Goal: Use online tool/utility: Utilize a website feature to perform a specific function

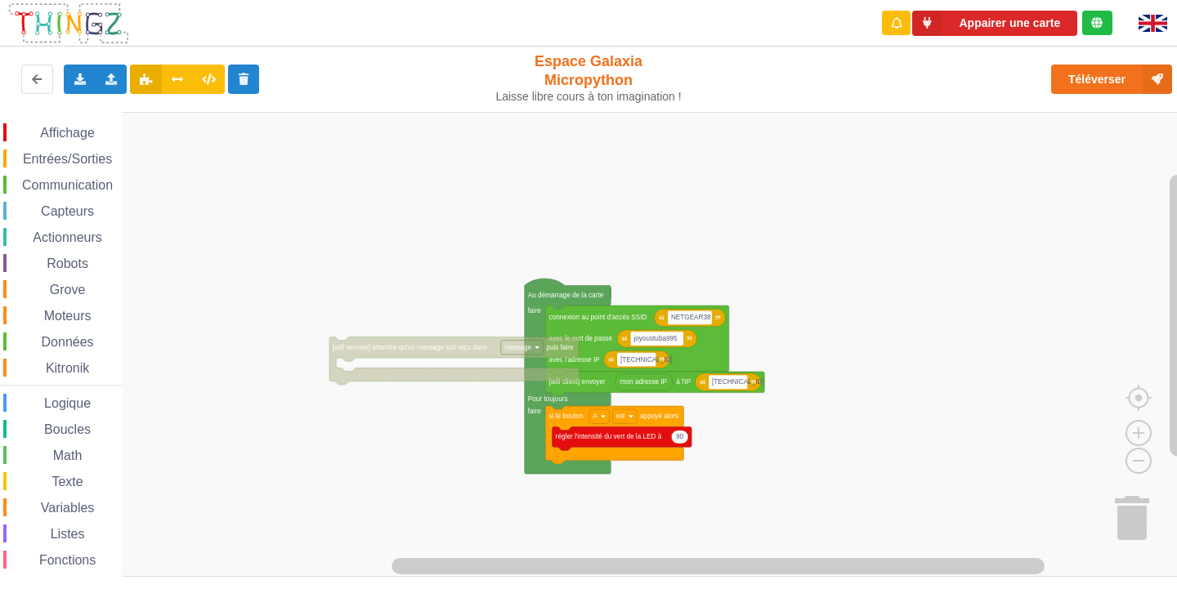
click at [847, 366] on div "Affichage Entrées/Sorties Communication Capteurs Actionneurs Robots Grove Moteu…" at bounding box center [594, 345] width 1188 height 466
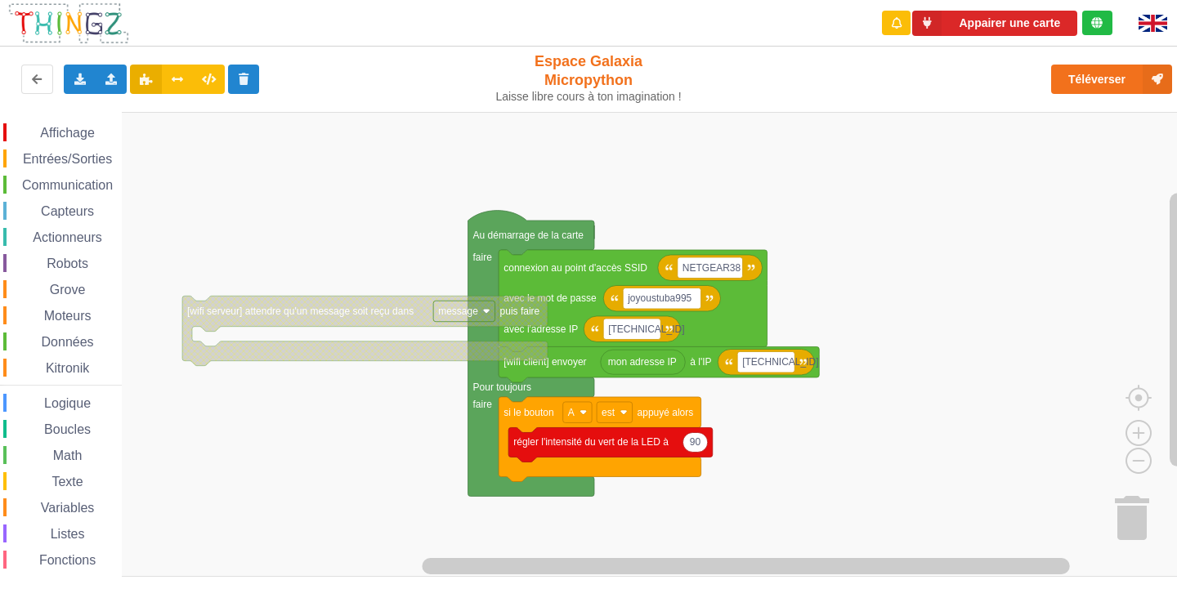
click at [895, 378] on rect "Espace de travail de Blocky" at bounding box center [594, 344] width 1188 height 465
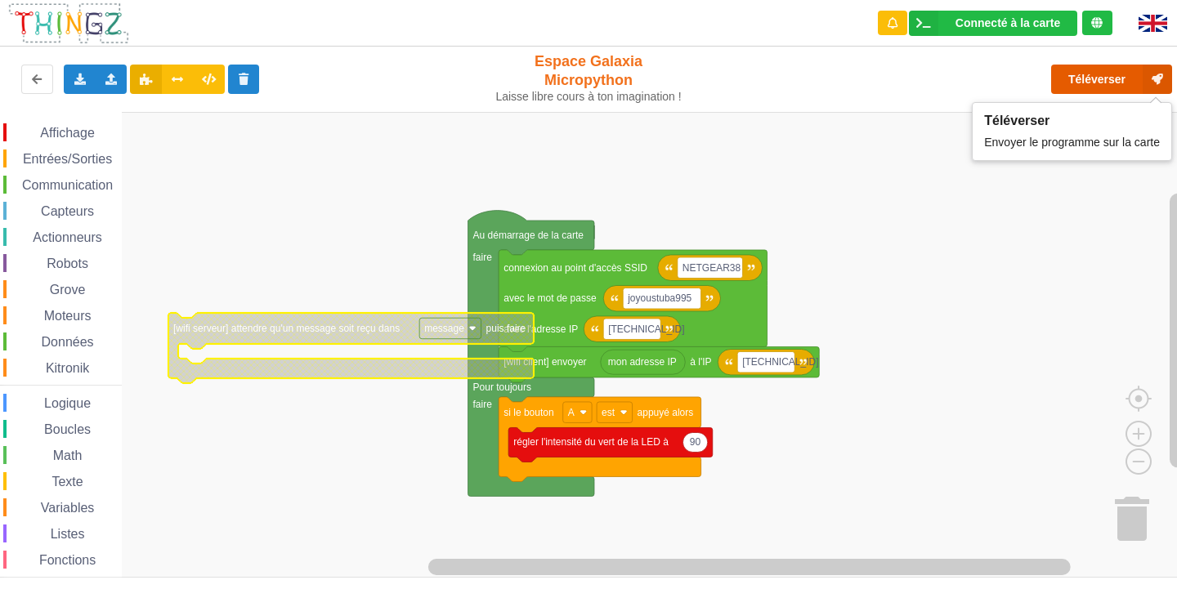
click at [1128, 84] on button "Téléverser" at bounding box center [1111, 79] width 121 height 29
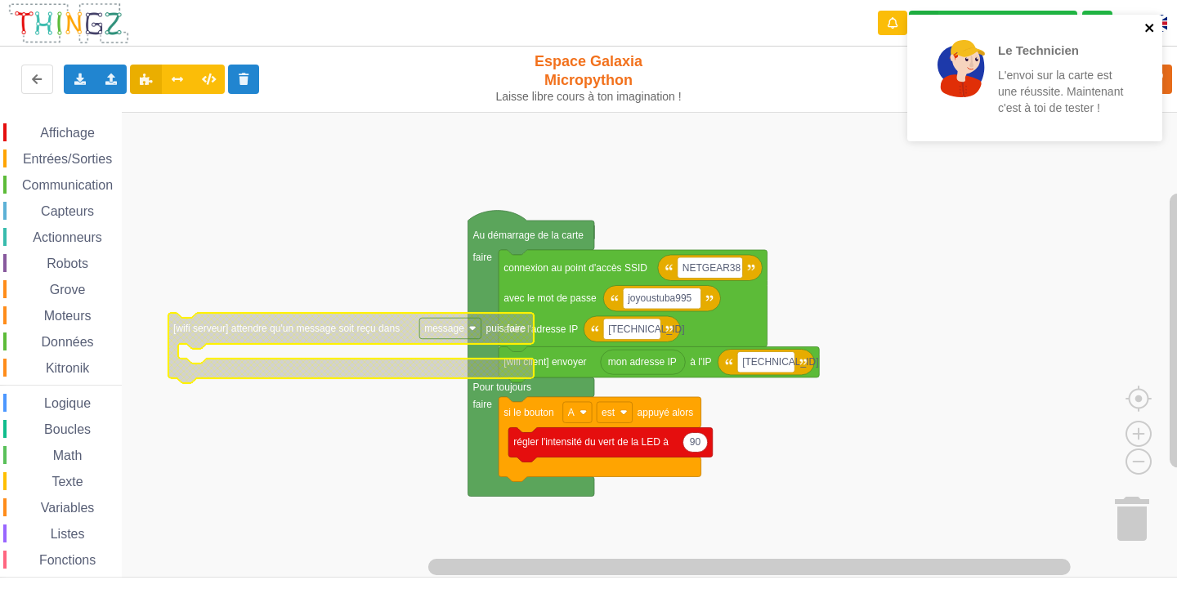
click at [1147, 25] on icon "close" at bounding box center [1149, 28] width 8 height 8
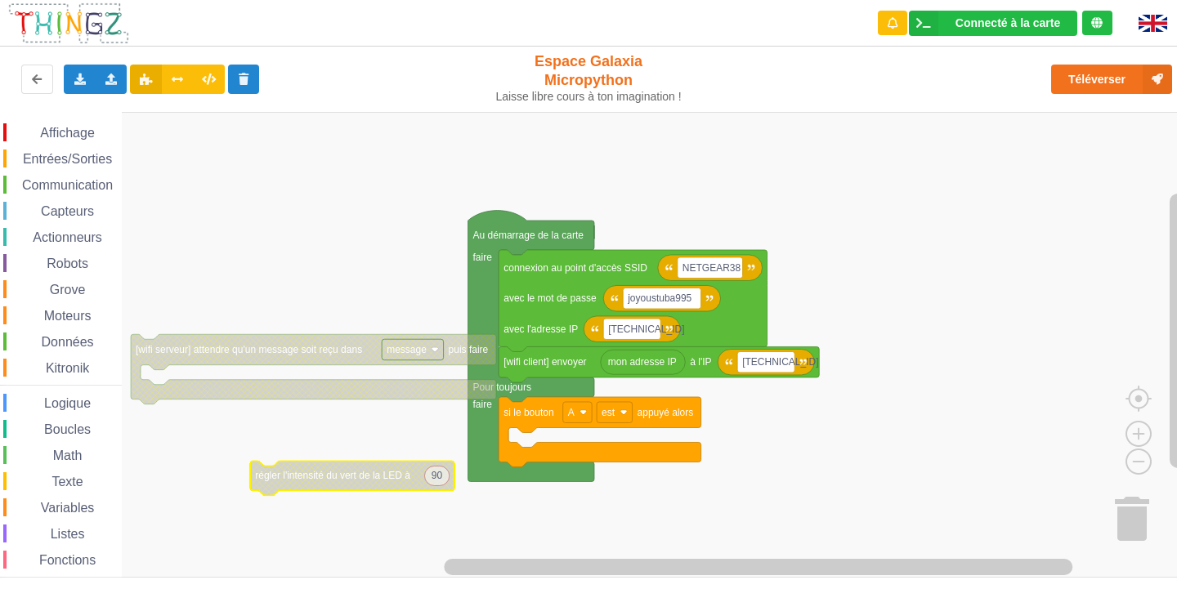
click at [103, 132] on div "Affichage" at bounding box center [62, 132] width 118 height 18
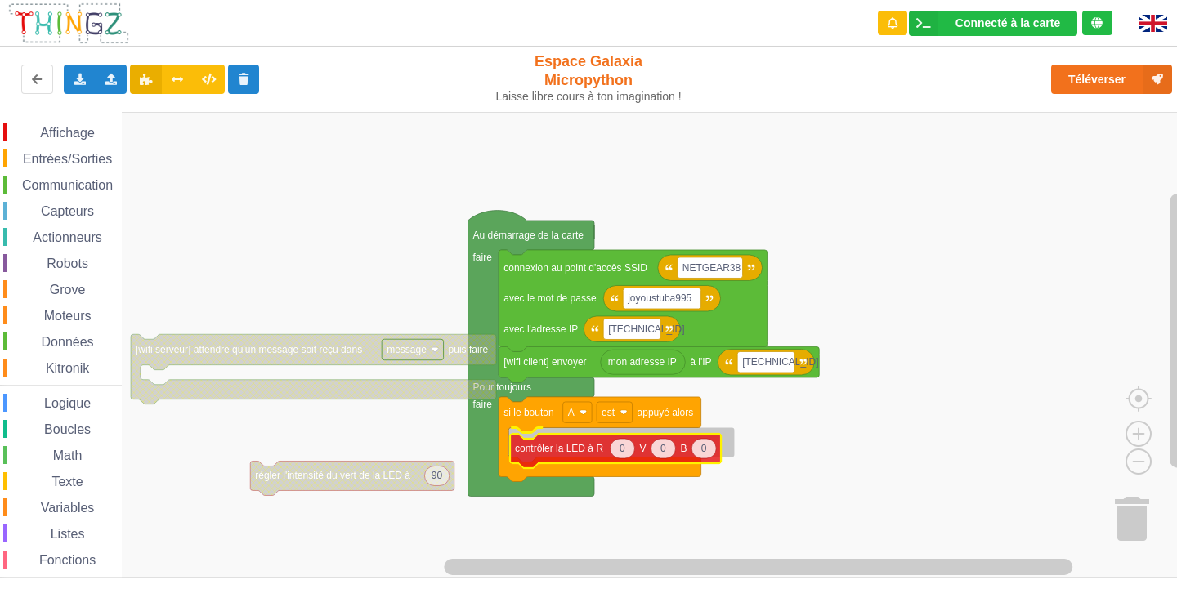
click at [603, 453] on div "Affichage Entrées/Sorties Communication Capteurs Actionneurs Robots Grove Moteu…" at bounding box center [594, 345] width 1188 height 466
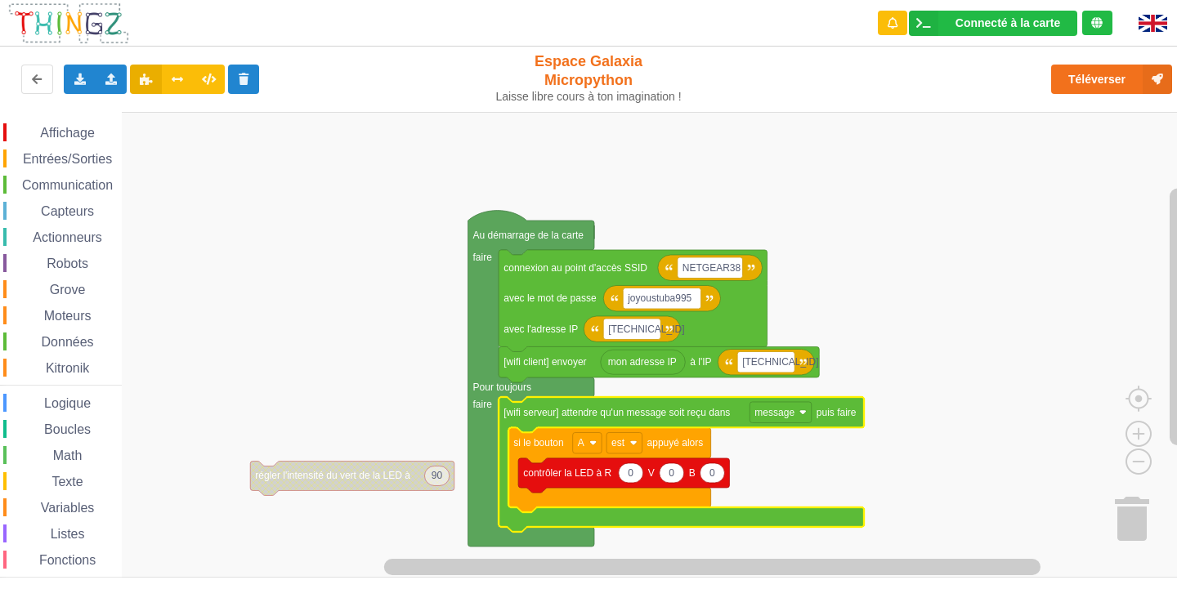
click at [78, 159] on span "Entrées/Sorties" at bounding box center [67, 159] width 94 height 14
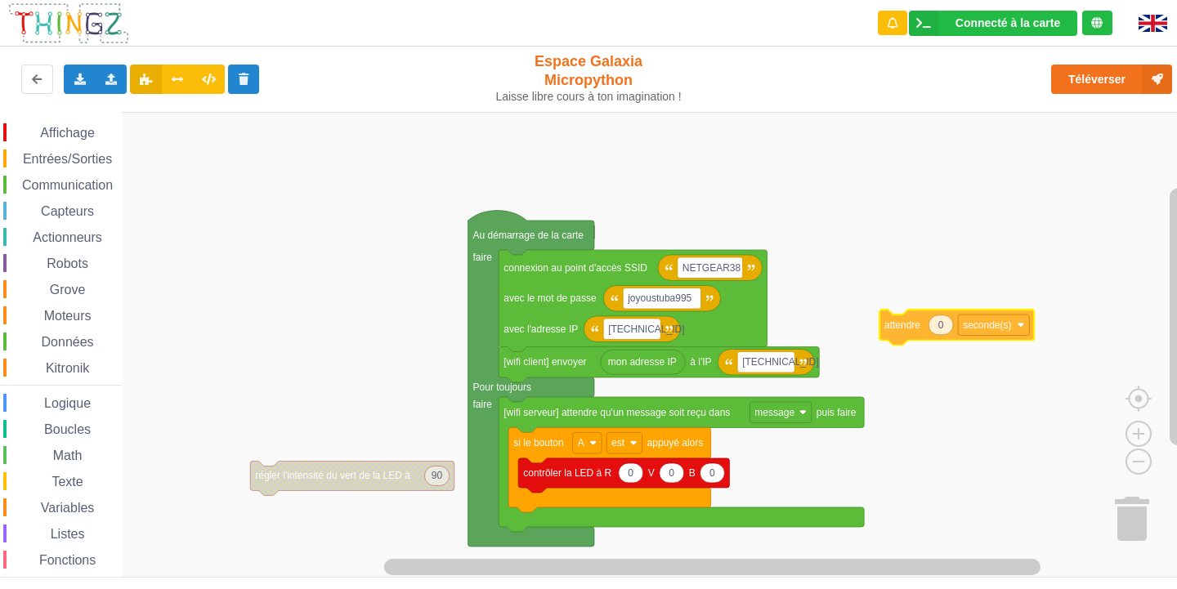
click at [1017, 319] on div "Affichage Entrées/Sorties Communication Capteurs Actionneurs Robots Grove Moteu…" at bounding box center [594, 345] width 1188 height 466
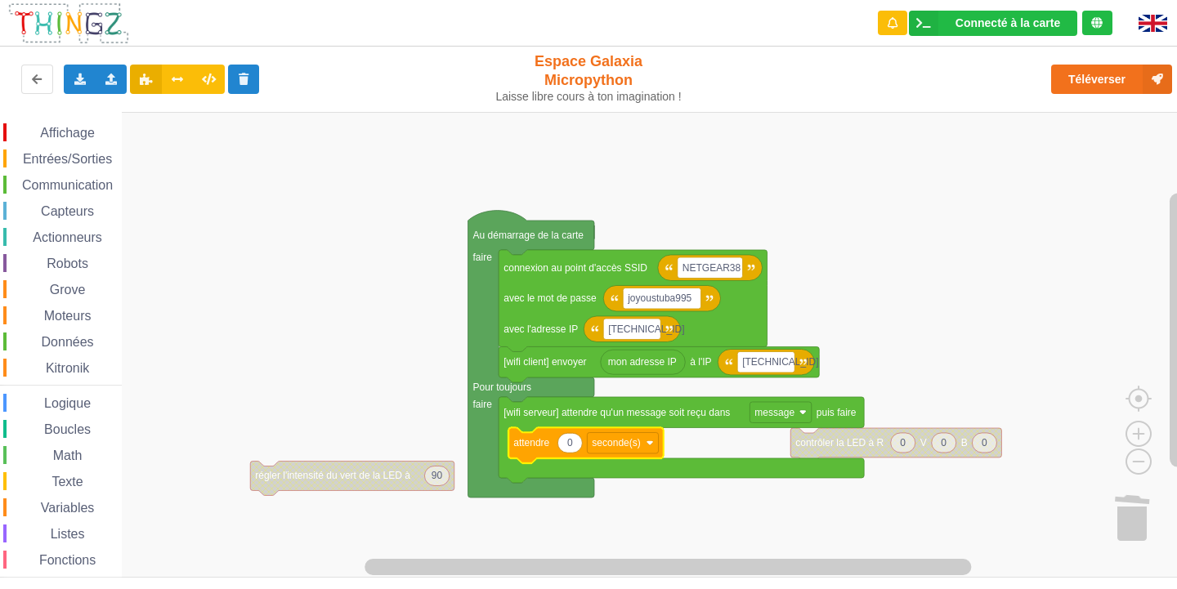
click at [581, 446] on icon "Espace de travail de Blocky" at bounding box center [569, 443] width 25 height 20
type input "2"
click at [722, 491] on rect "Espace de travail de Blocky" at bounding box center [594, 345] width 1188 height 466
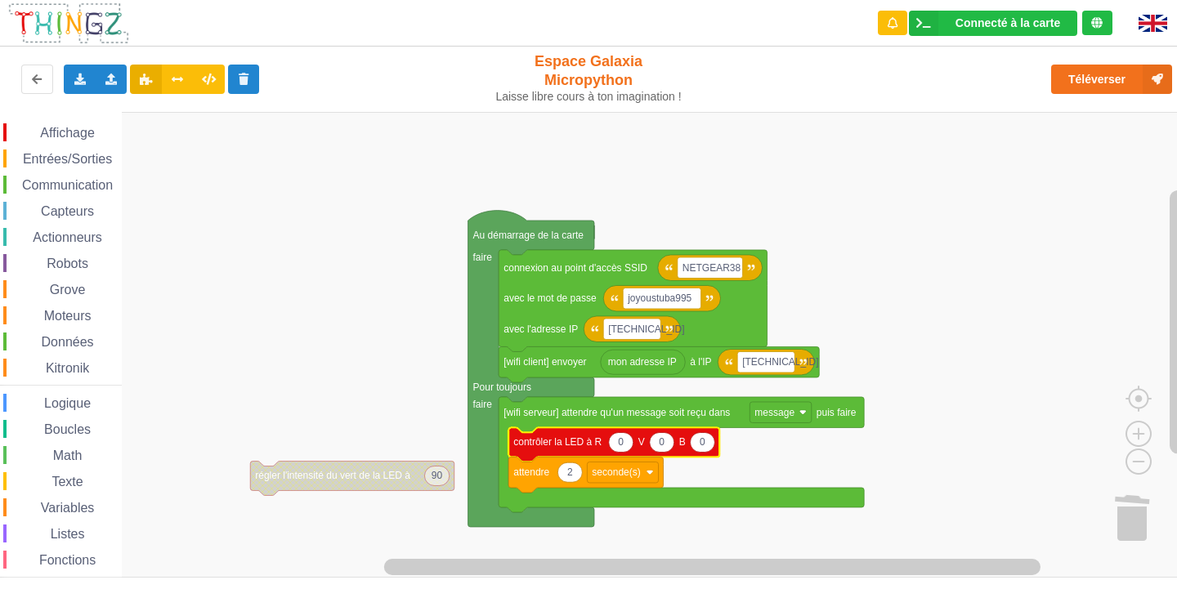
click at [667, 449] on icon "Espace de travail de Blocky" at bounding box center [662, 442] width 25 height 20
type input "50"
click at [73, 125] on div "Affichage" at bounding box center [62, 132] width 118 height 18
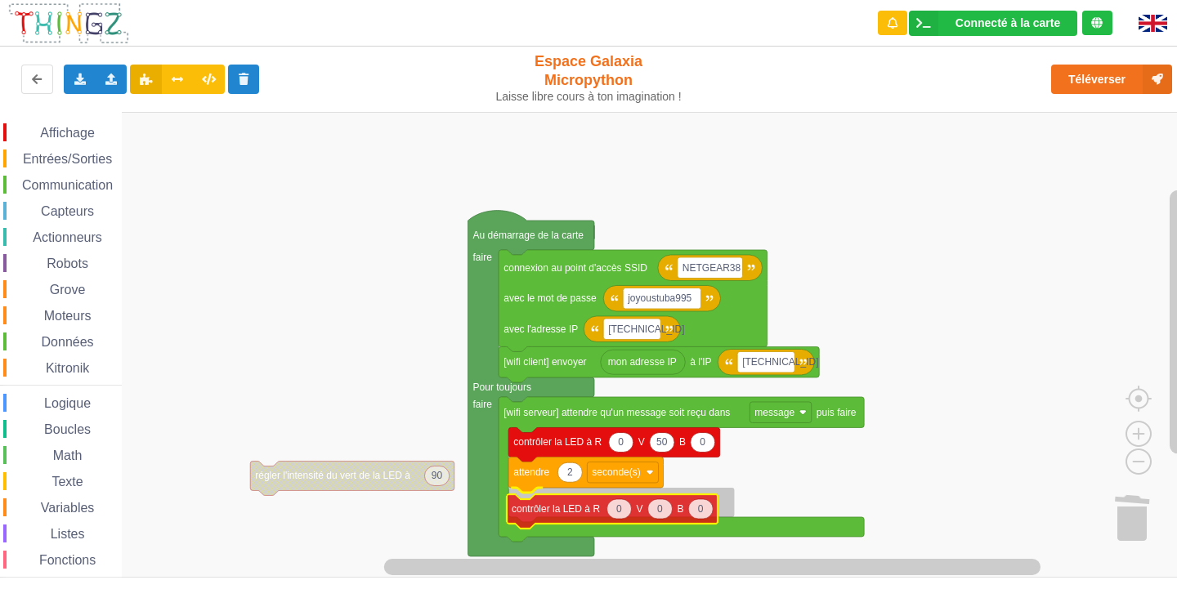
click at [592, 514] on div "Affichage Entrées/Sorties Communication Capteurs Actionneurs Robots Grove Moteu…" at bounding box center [594, 345] width 1188 height 466
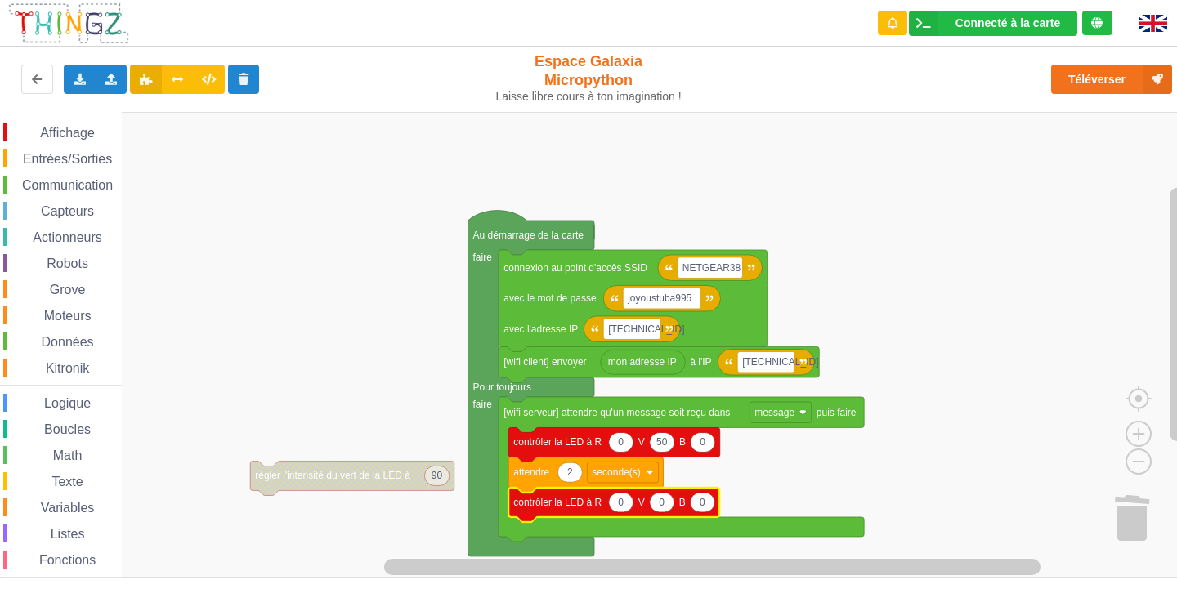
click at [668, 509] on icon "Espace de travail de Blocky" at bounding box center [662, 503] width 25 height 20
click at [759, 458] on rect "Espace de travail de Blocky" at bounding box center [594, 345] width 1188 height 466
click at [55, 157] on span "Entrées/Sorties" at bounding box center [67, 159] width 94 height 14
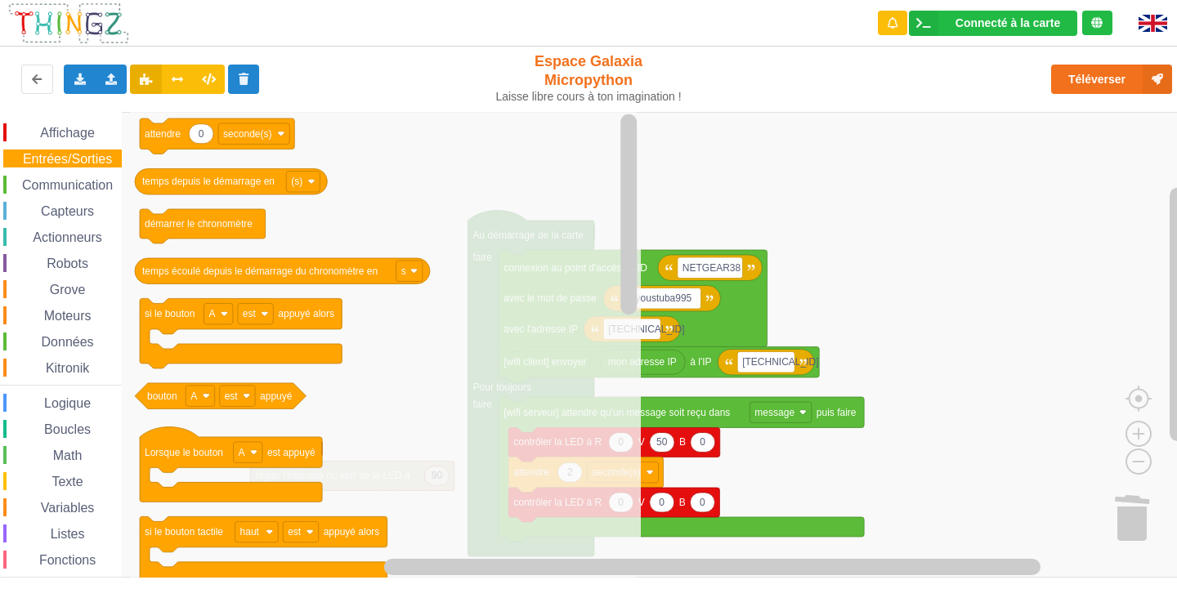
click at [43, 127] on span "Affichage" at bounding box center [67, 133] width 59 height 14
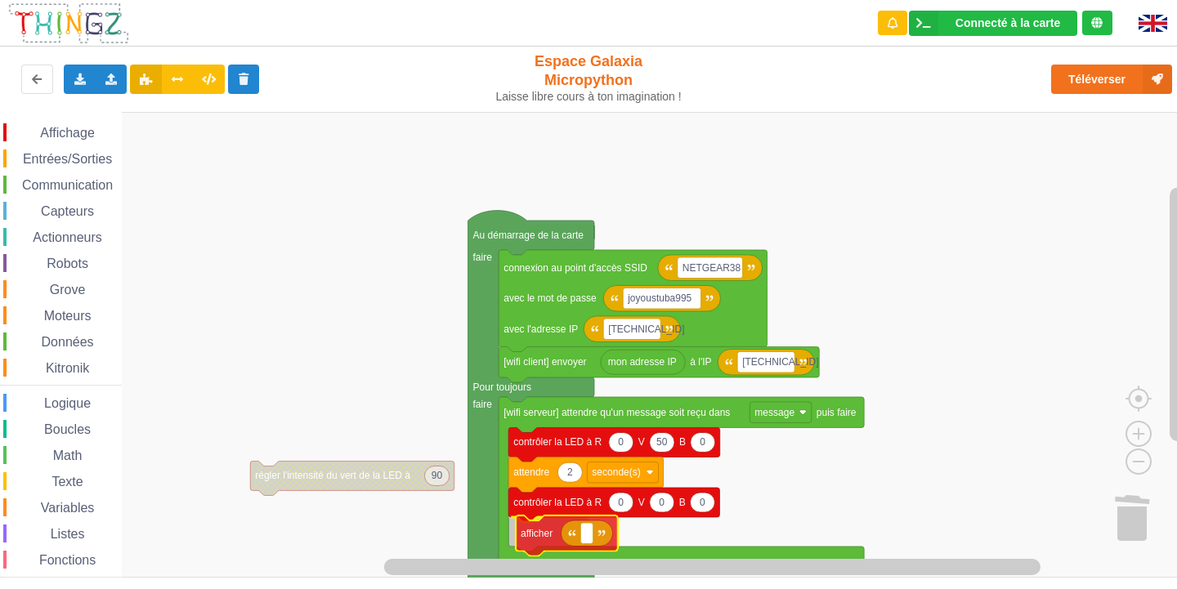
click at [538, 543] on div "Affichage Entrées/Sorties Communication Capteurs Actionneurs Robots Grove Moteu…" at bounding box center [594, 345] width 1188 height 466
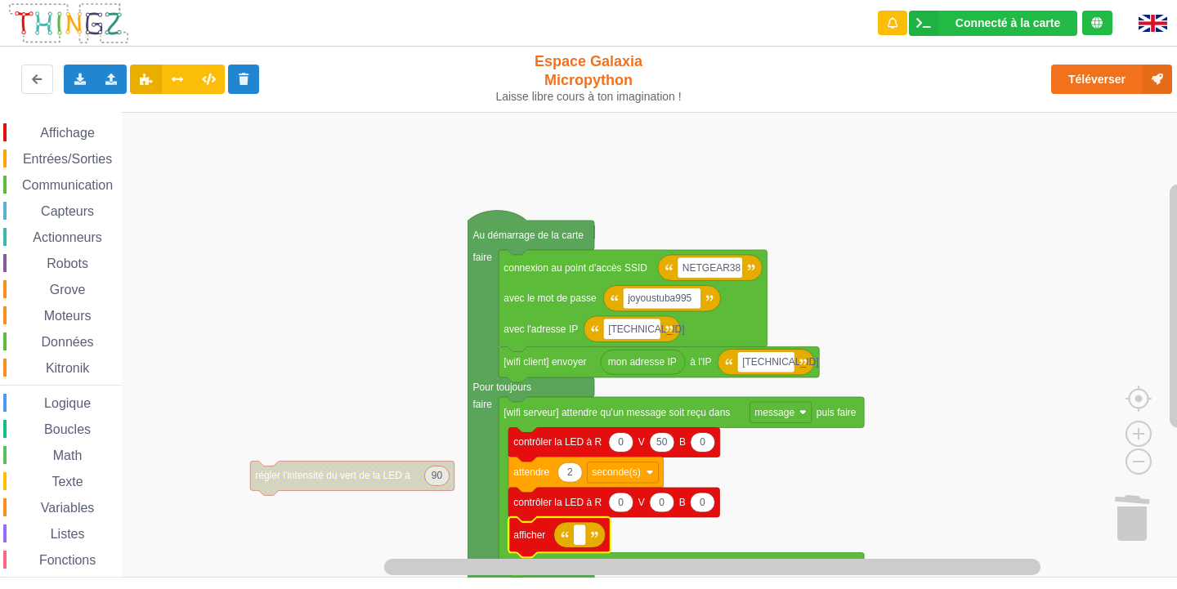
click at [587, 543] on icon "Espace de travail de Blocky" at bounding box center [579, 535] width 51 height 26
click at [581, 538] on rect "Espace de travail de Blocky" at bounding box center [580, 535] width 12 height 21
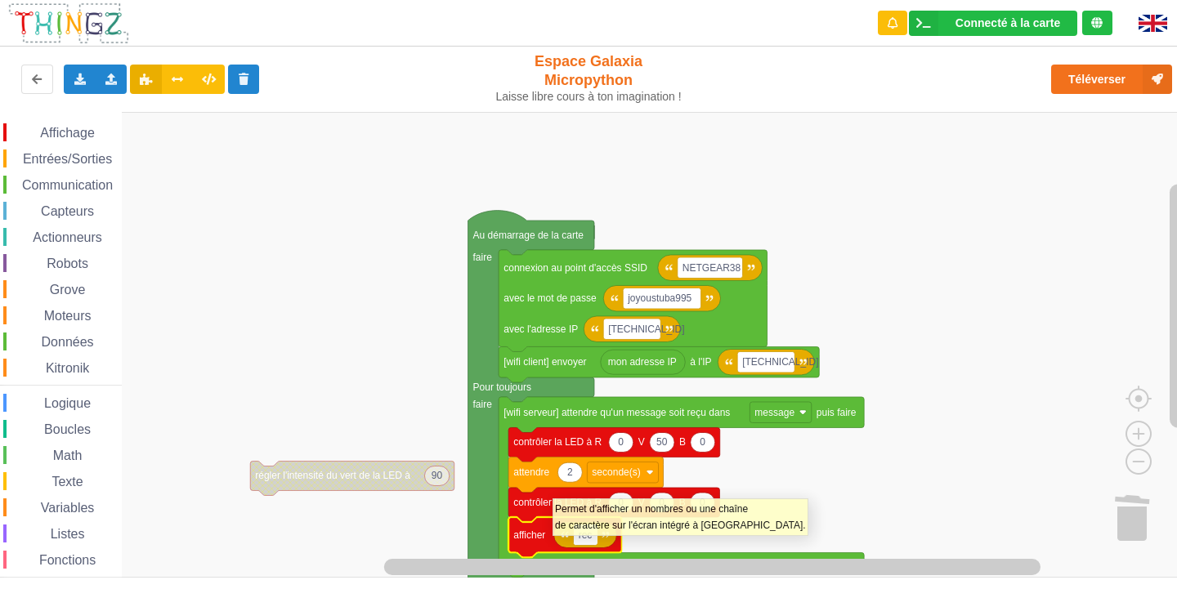
type input "recu"
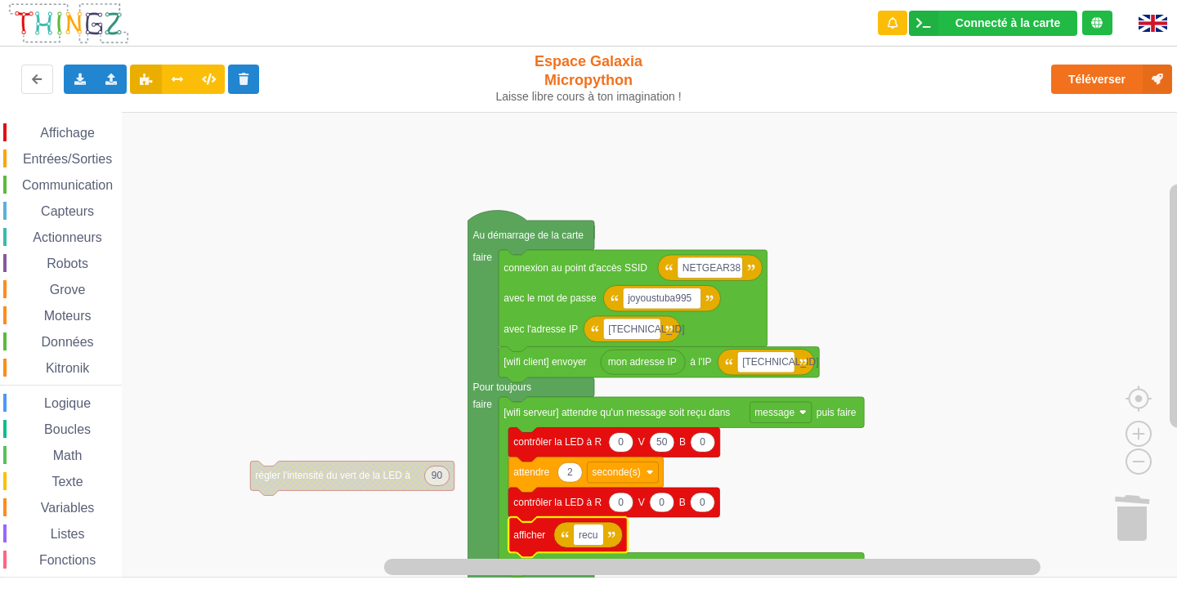
click at [856, 488] on rect "Espace de travail de Blocky" at bounding box center [594, 345] width 1188 height 466
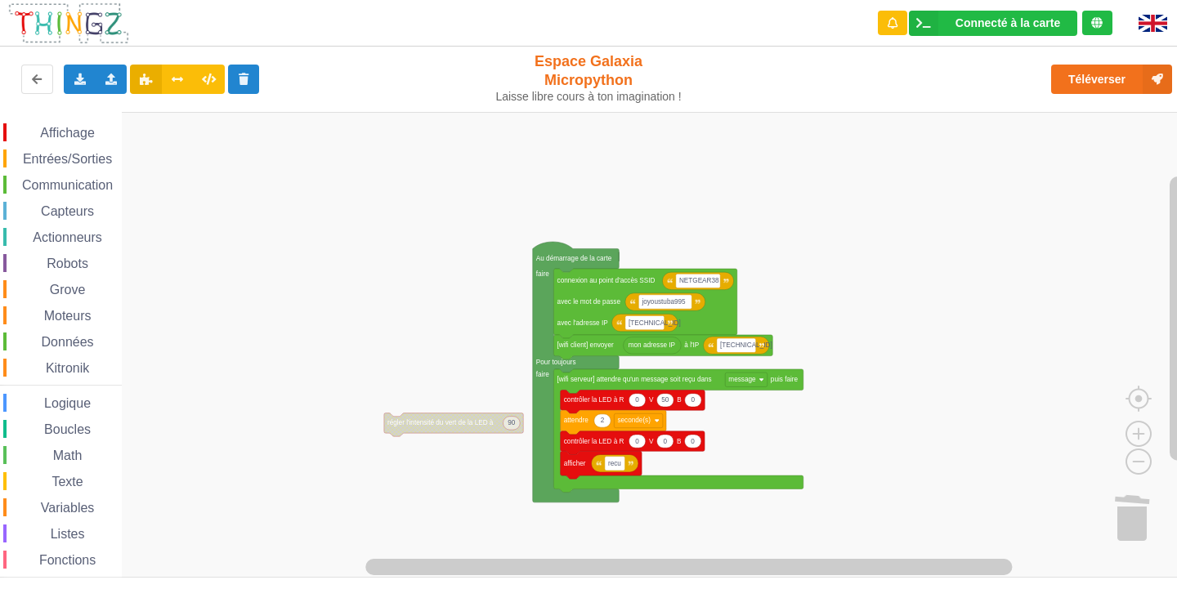
click at [790, 431] on div "Affichage Entrées/Sorties Communication Capteurs Actionneurs Robots Grove Moteu…" at bounding box center [594, 345] width 1188 height 466
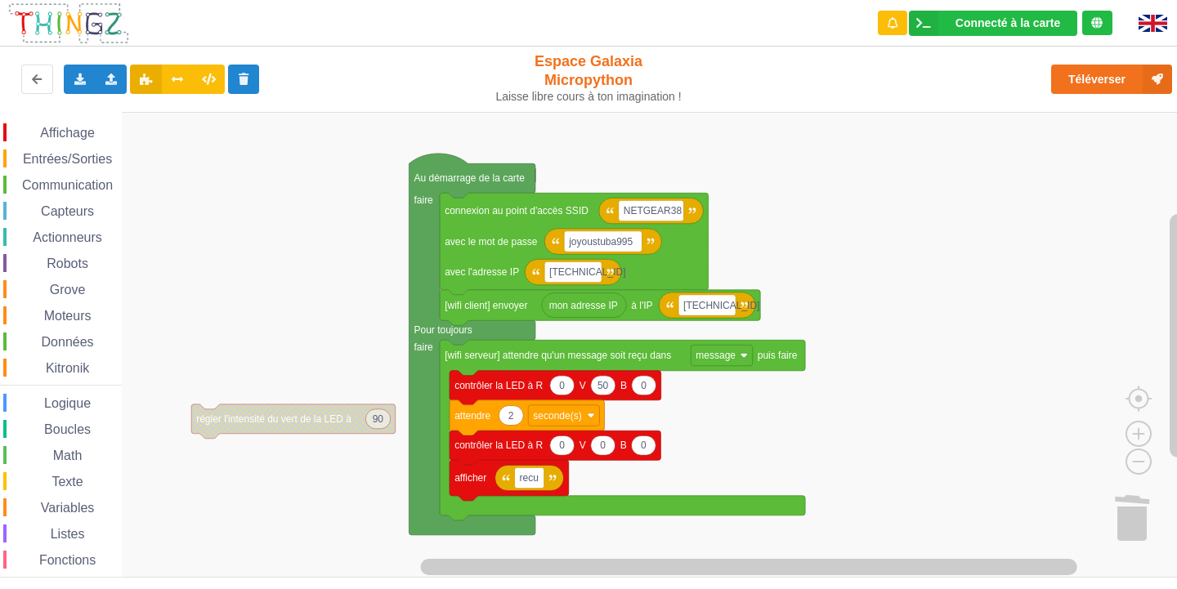
click at [79, 185] on span "Communication" at bounding box center [68, 185] width 96 height 14
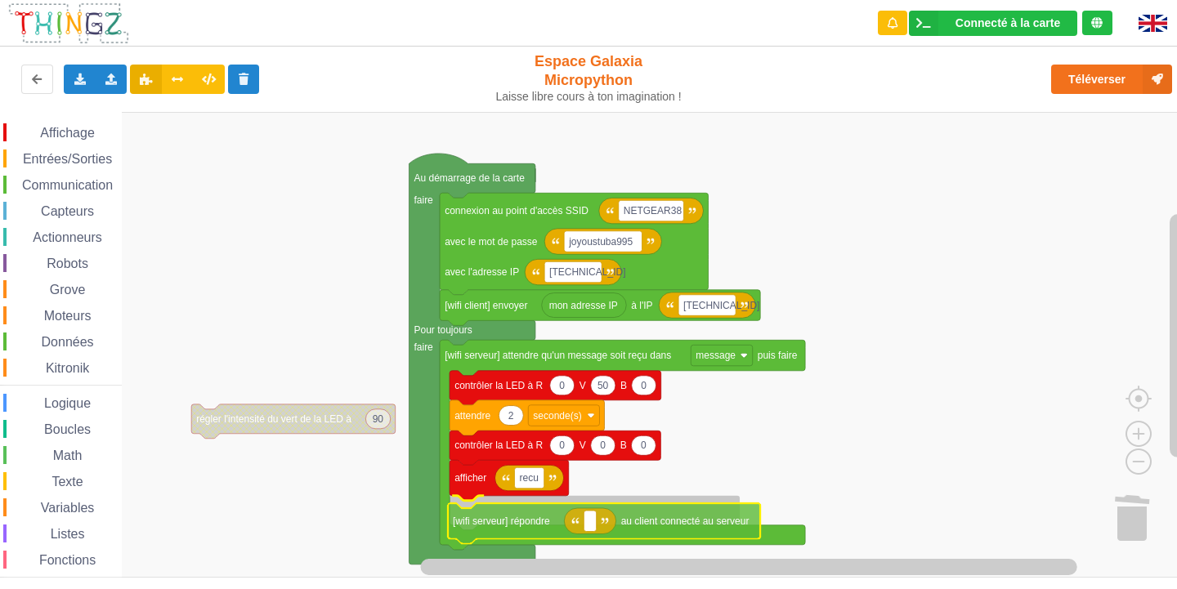
click at [587, 527] on div "Affichage Entrées/Sorties Communication Capteurs Actionneurs Robots Grove Moteu…" at bounding box center [594, 345] width 1188 height 466
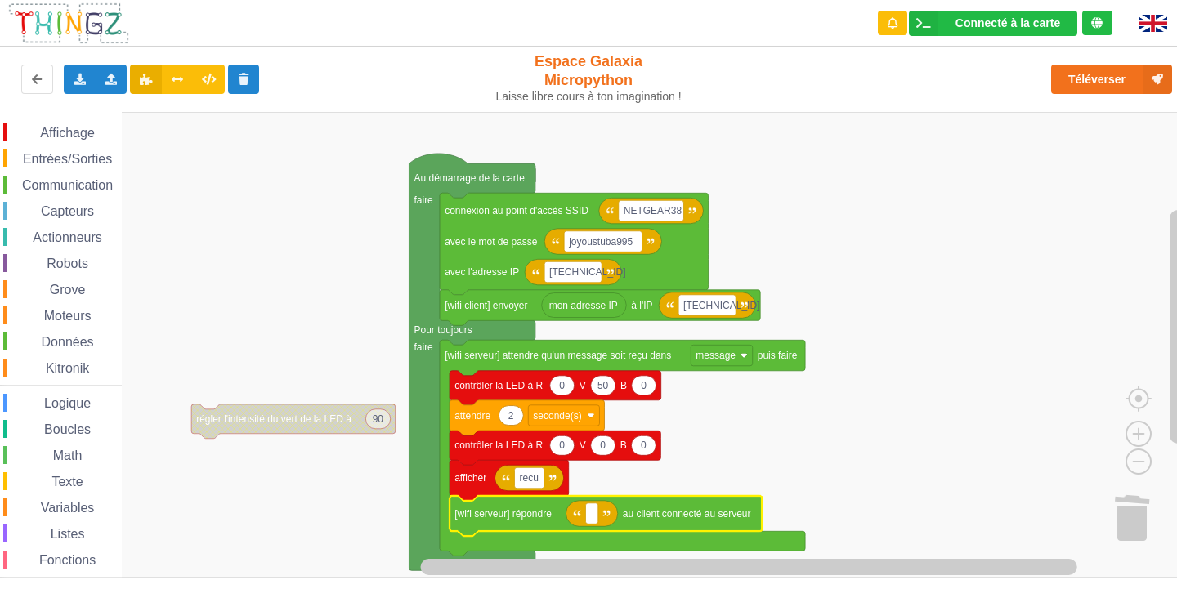
click at [592, 525] on icon "Espace de travail de Blocky" at bounding box center [590, 514] width 51 height 26
click at [595, 512] on rect "Espace de travail de Blocky" at bounding box center [591, 513] width 12 height 21
click at [797, 460] on rect "Espace de travail de Blocky" at bounding box center [594, 345] width 1188 height 466
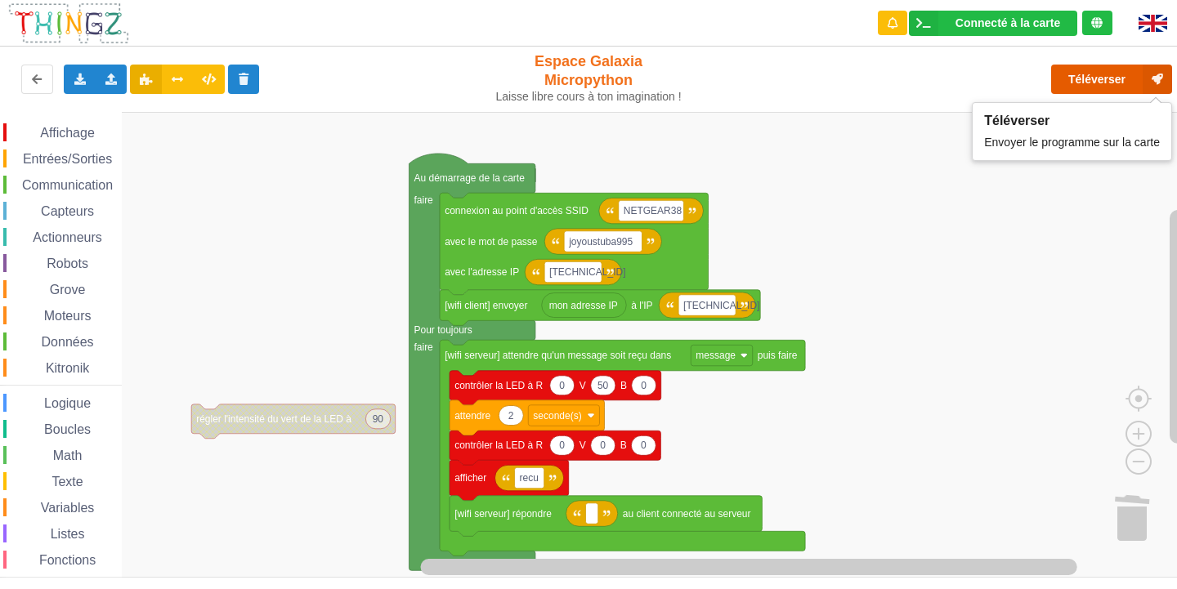
click at [1106, 74] on button "Téléverser" at bounding box center [1111, 79] width 121 height 29
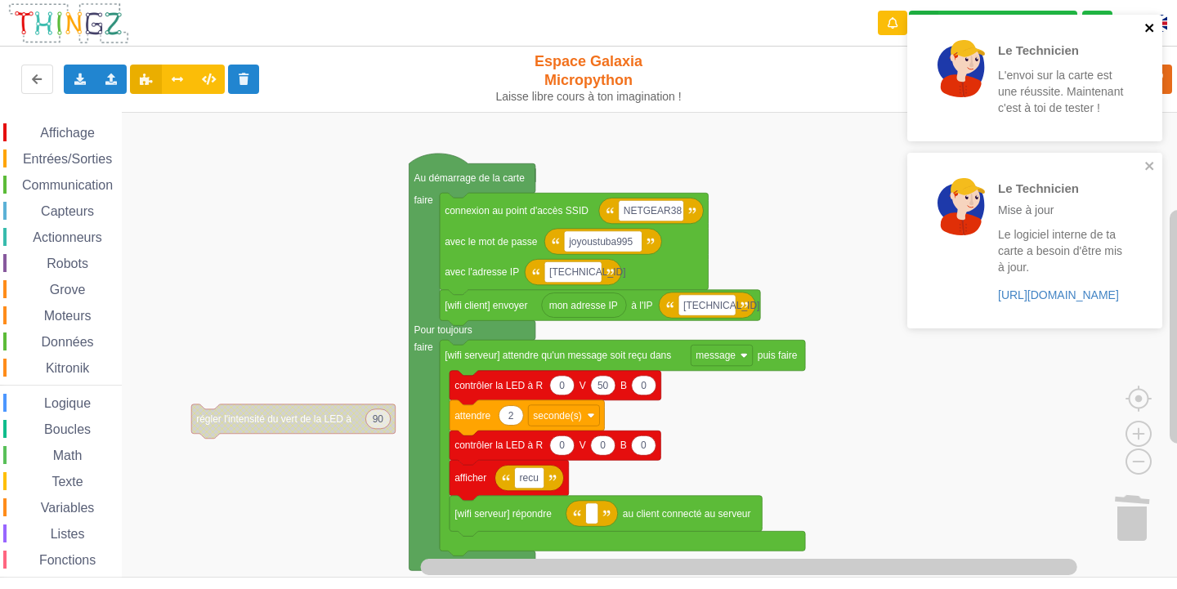
click at [1149, 23] on icon "close" at bounding box center [1149, 27] width 11 height 13
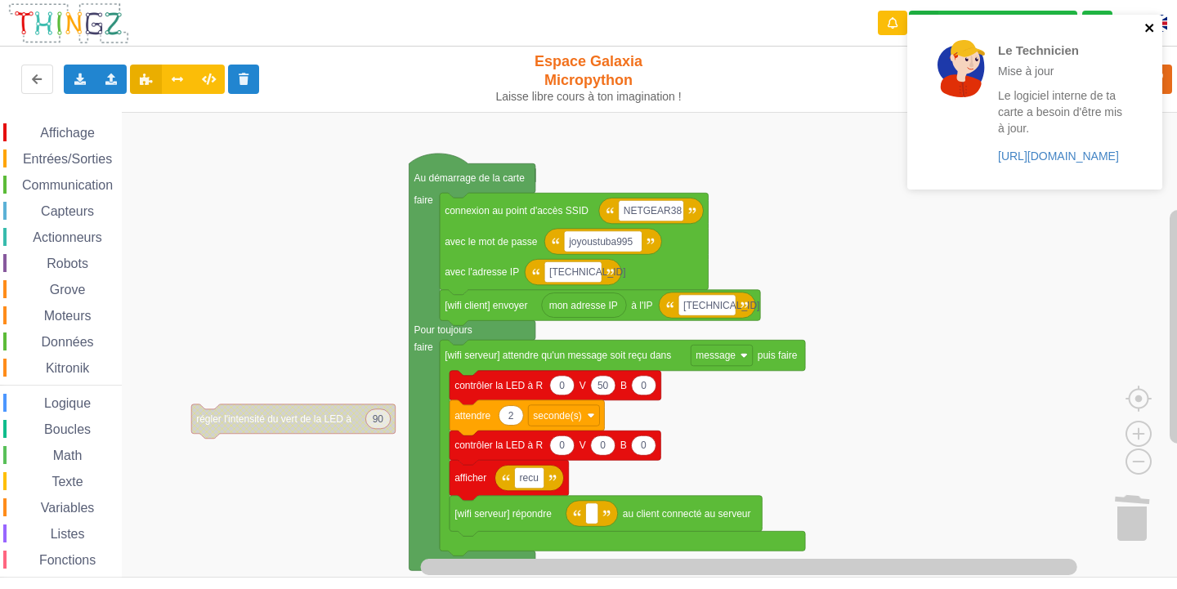
click at [1148, 29] on icon "close" at bounding box center [1149, 28] width 8 height 8
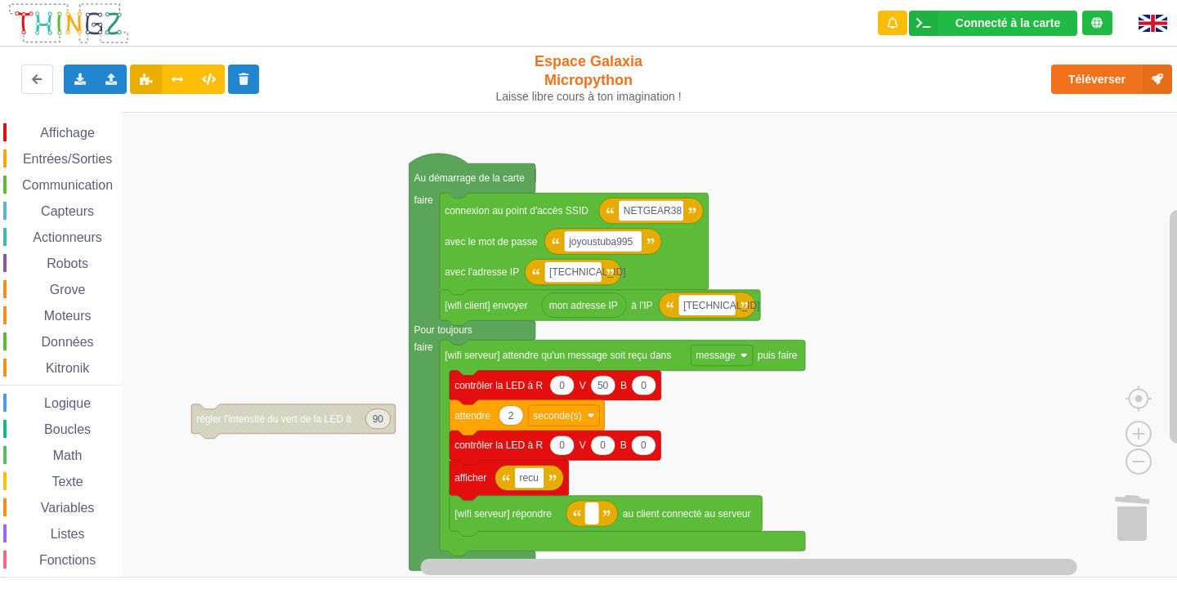
click at [591, 519] on text "Espace de travail de Blocky" at bounding box center [591, 513] width 2 height 11
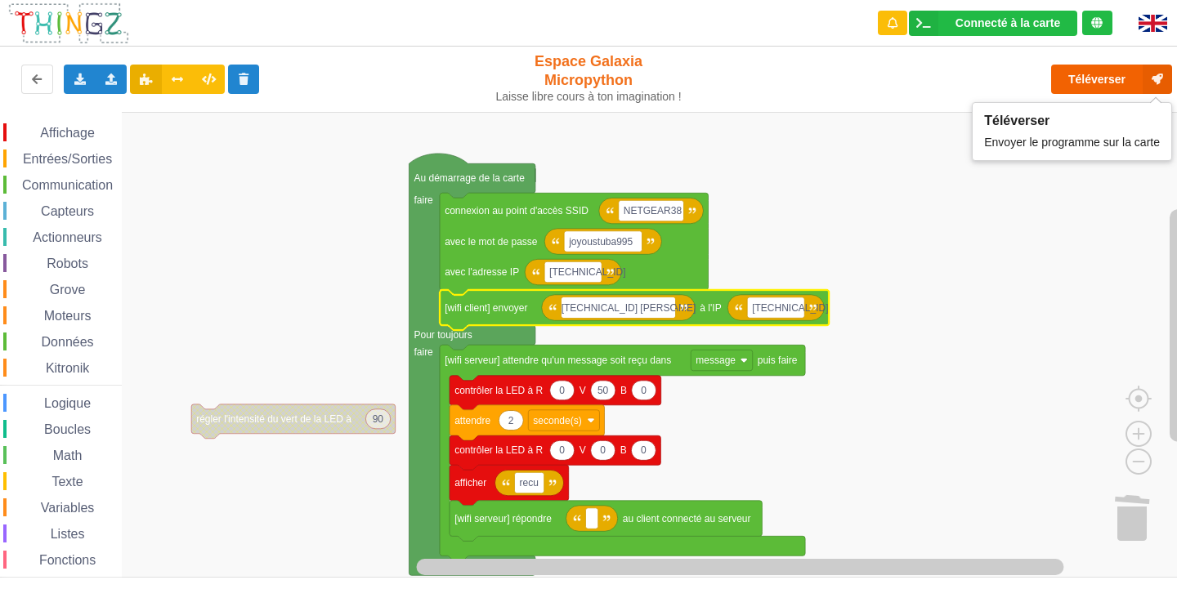
type input "10.0.0.108 diego aluna"
click at [1133, 85] on button "Téléverser" at bounding box center [1111, 79] width 121 height 29
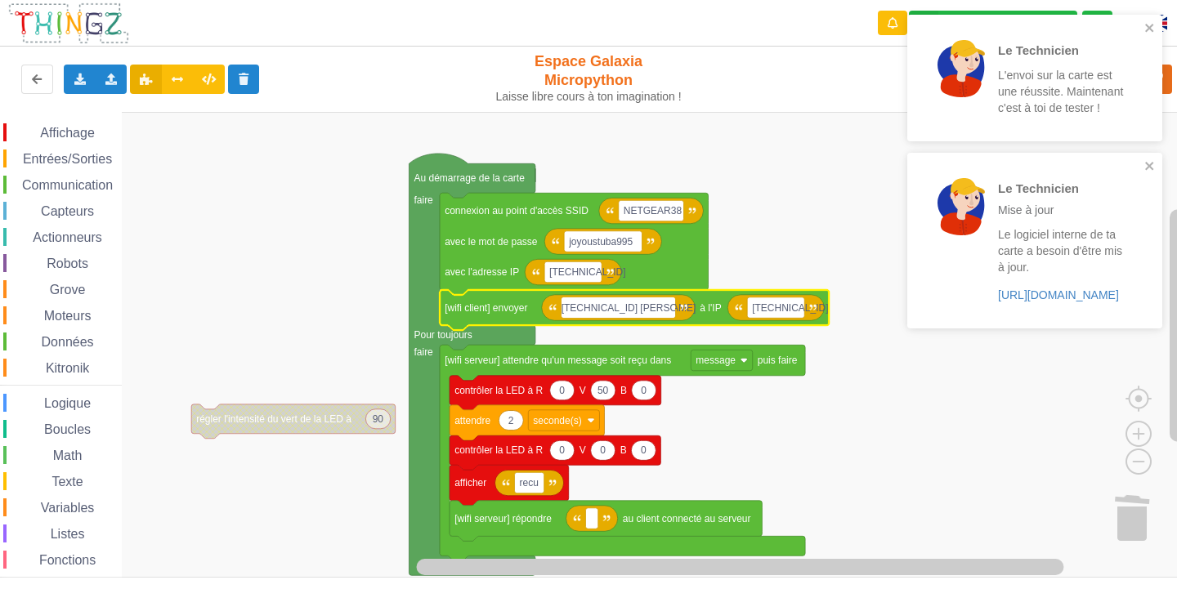
click at [1141, 26] on div "Le Technicien L'envoi sur la carte est une réussite. Maintenant c'est à toi de …" at bounding box center [1029, 78] width 230 height 114
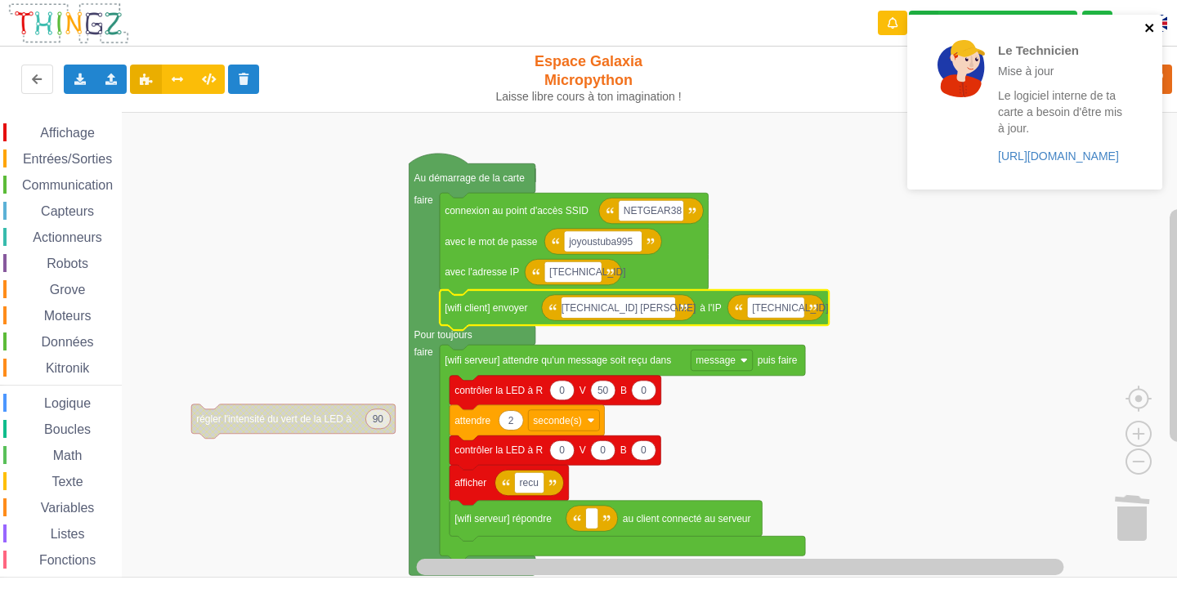
click at [1154, 28] on icon "close" at bounding box center [1149, 27] width 11 height 13
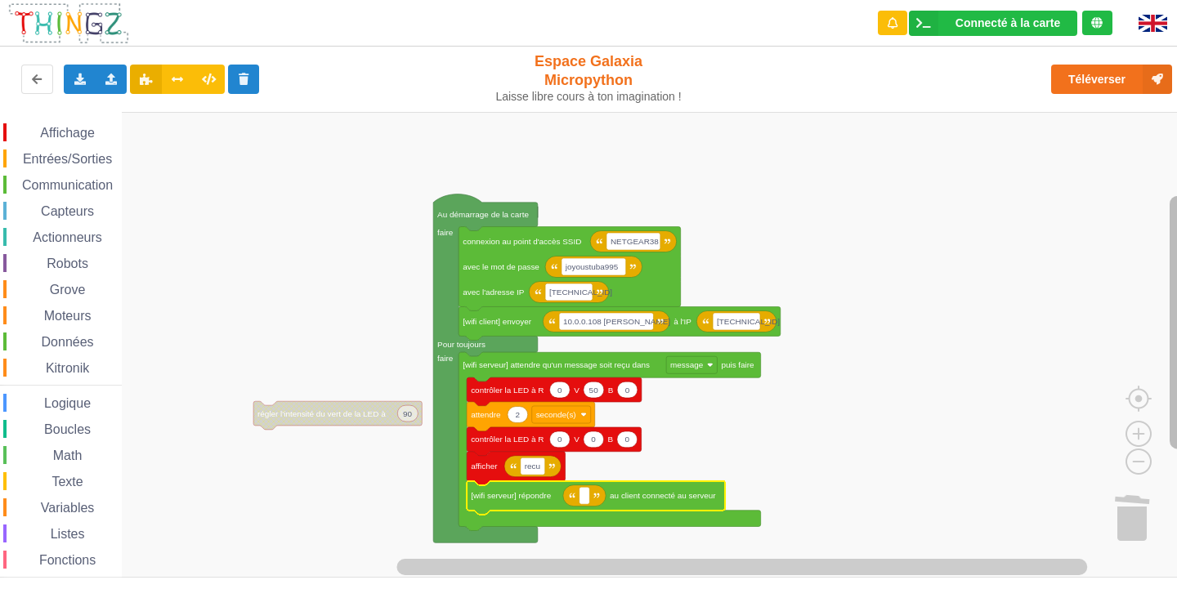
click at [1176, 279] on rect "Espace de travail de Blocky" at bounding box center [1177, 322] width 16 height 253
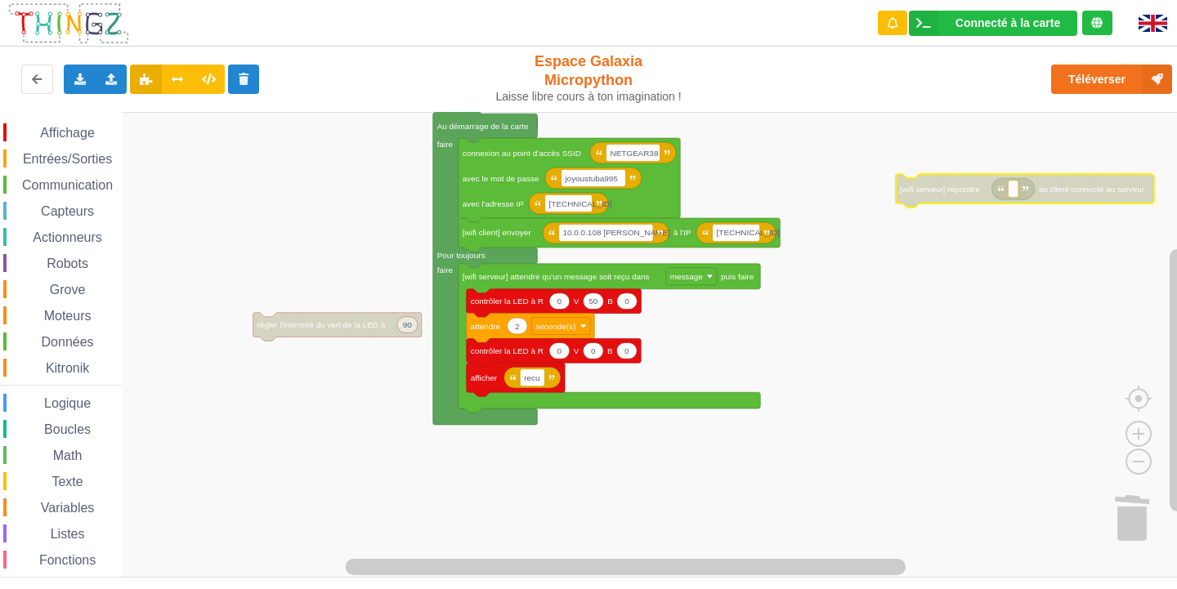
click at [65, 127] on span "Affichage" at bounding box center [67, 133] width 59 height 14
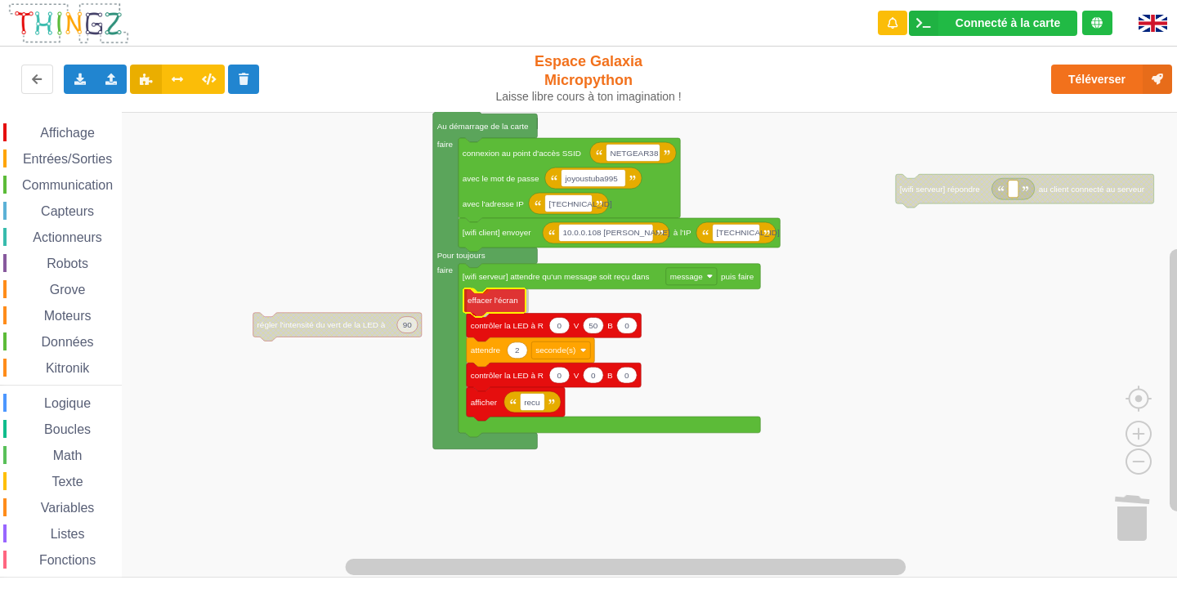
click at [481, 306] on div "Affichage Entrées/Sorties Communication Capteurs Actionneurs Robots Grove Moteu…" at bounding box center [594, 345] width 1188 height 466
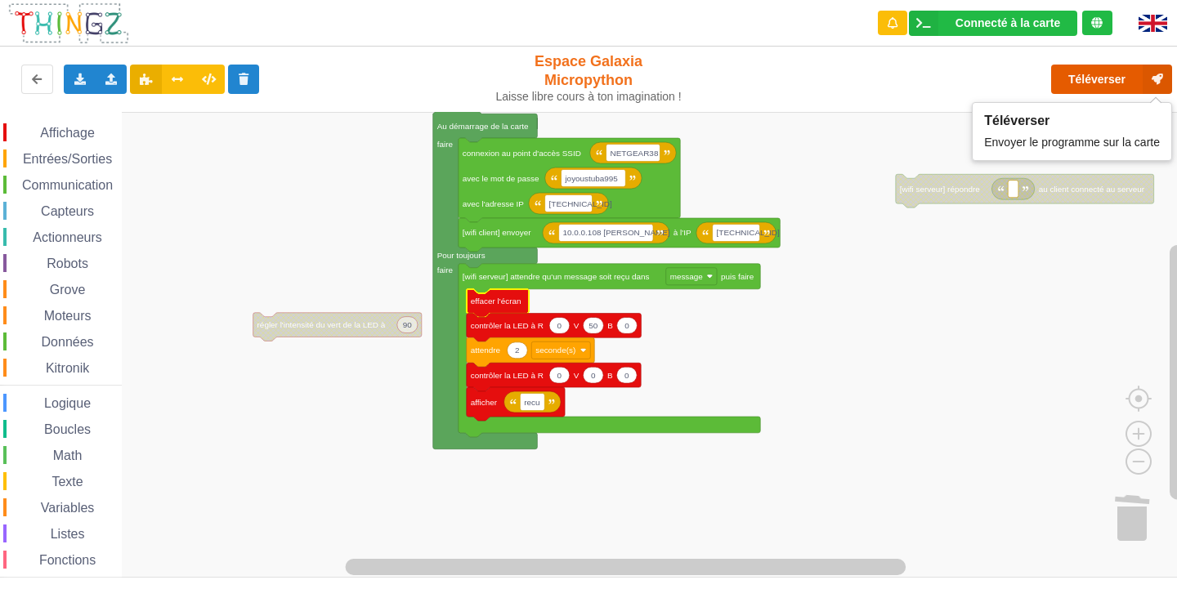
click at [1106, 77] on button "Téléverser" at bounding box center [1111, 79] width 121 height 29
click at [1091, 76] on button "Téléverser" at bounding box center [1111, 79] width 121 height 29
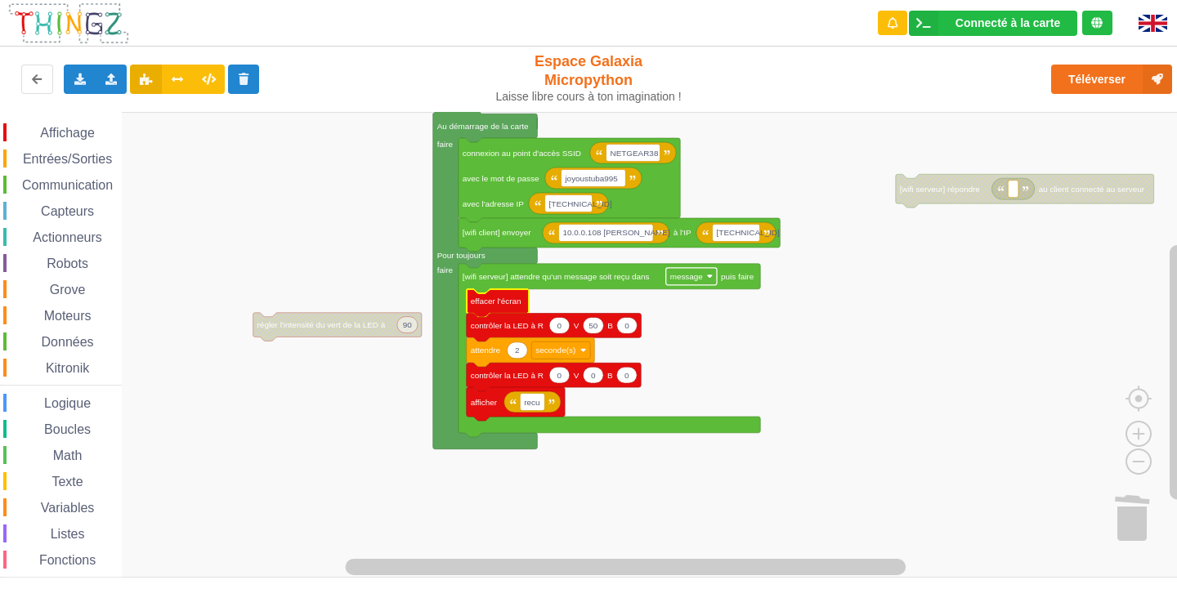
click at [706, 275] on rect "Espace de travail de Blocky" at bounding box center [691, 276] width 51 height 17
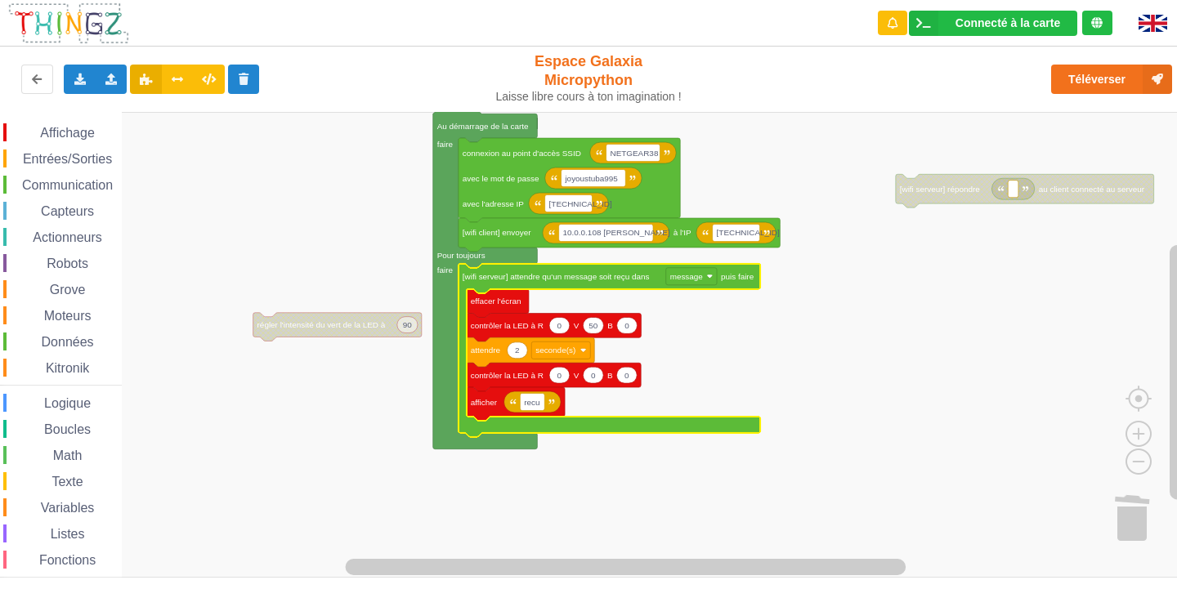
click at [890, 275] on rect "Espace de travail de Blocky" at bounding box center [594, 345] width 1188 height 466
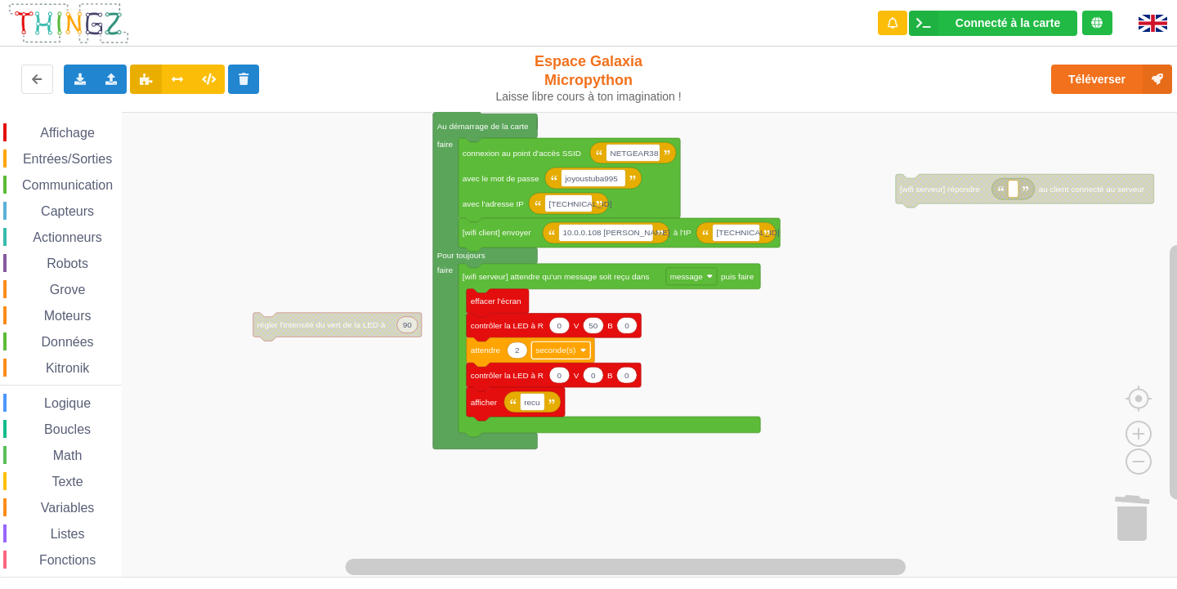
click at [572, 346] on text "seconde(s)" at bounding box center [555, 350] width 40 height 9
click at [825, 323] on rect "Espace de travail de Blocky" at bounding box center [594, 345] width 1188 height 466
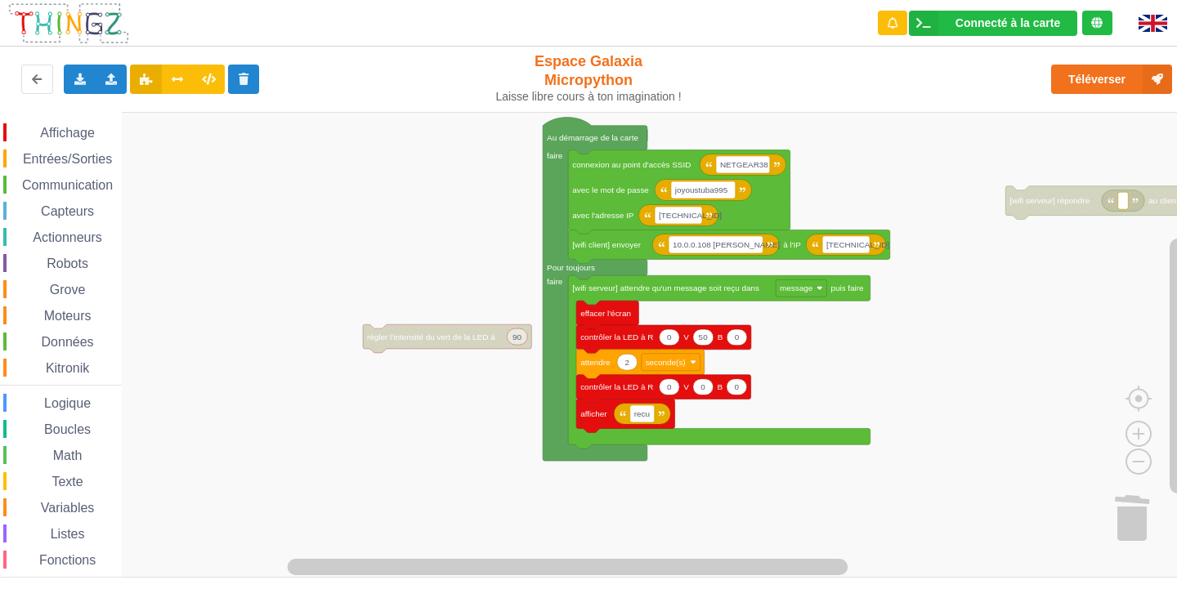
click at [835, 183] on div "Affichage Entrées/Sorties Communication Capteurs Actionneurs Robots Grove Moteu…" at bounding box center [594, 345] width 1188 height 466
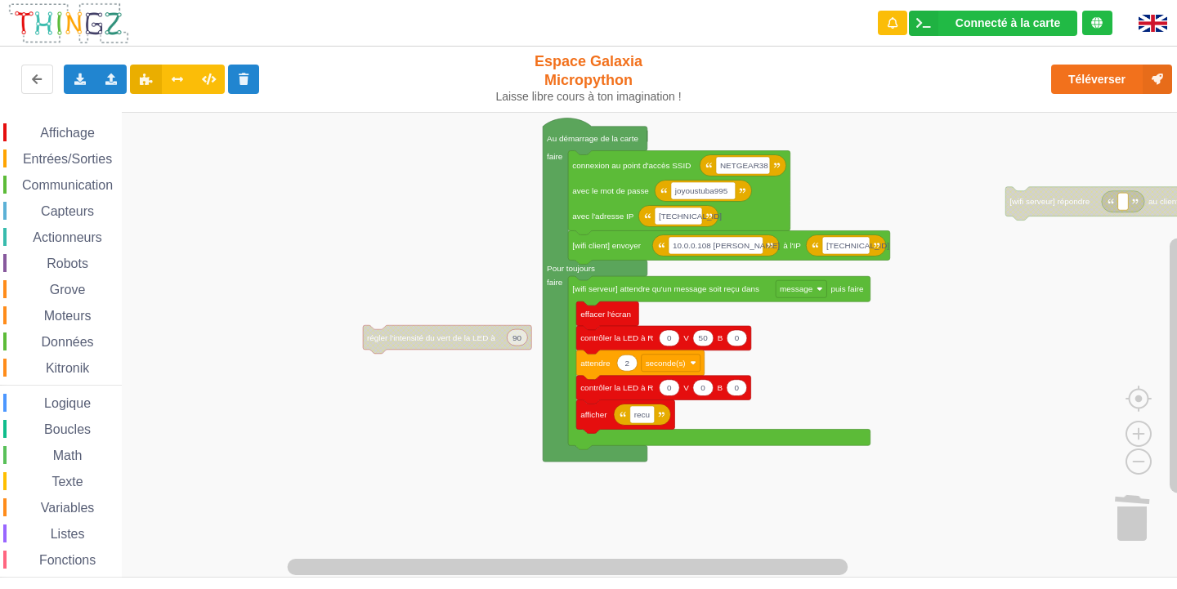
click at [63, 127] on span "Affichage" at bounding box center [67, 133] width 59 height 14
click at [771, 499] on rect "Espace de travail de Blocky" at bounding box center [594, 345] width 1188 height 466
click at [53, 127] on span "Affichage" at bounding box center [67, 133] width 59 height 14
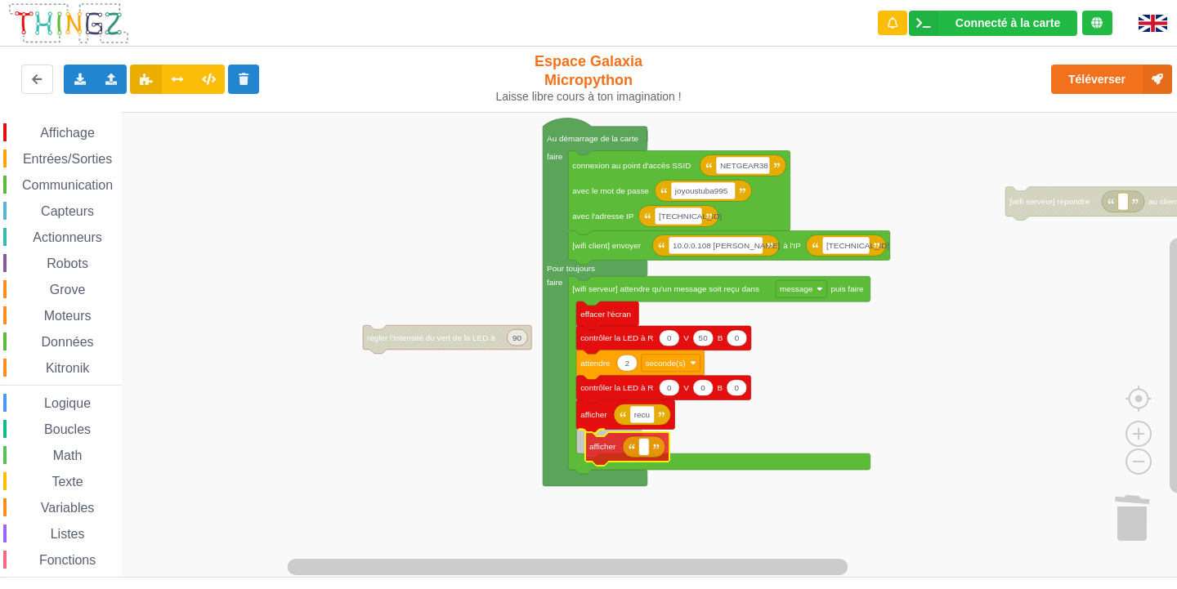
click at [647, 450] on div "Affichage Entrées/Sorties Communication Capteurs Actionneurs Robots Grove Moteu…" at bounding box center [594, 345] width 1188 height 466
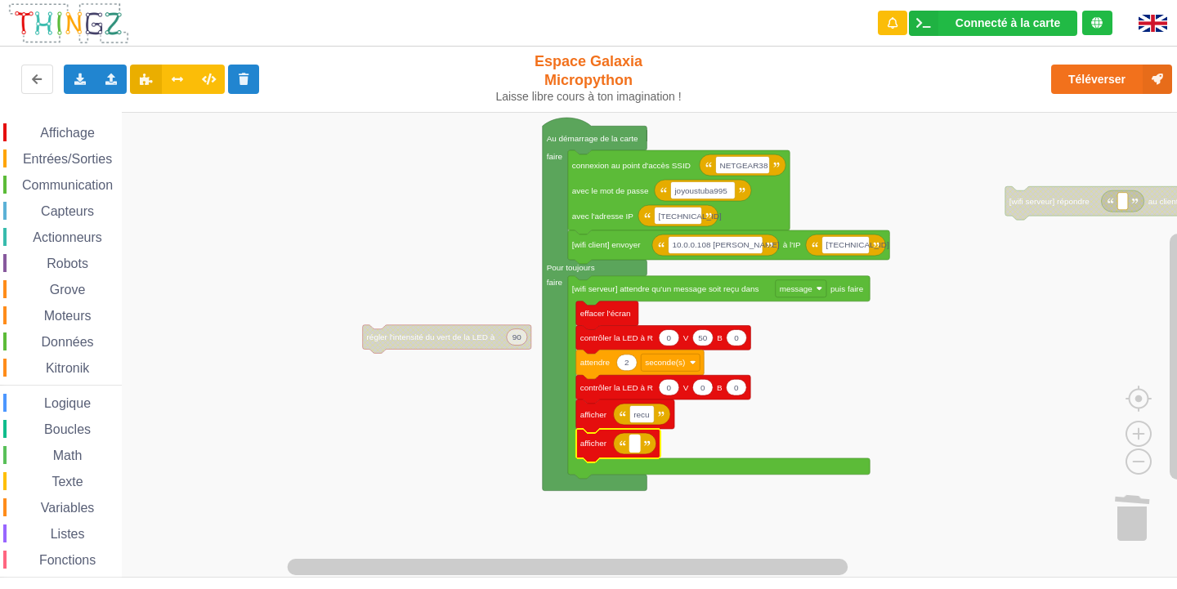
click at [635, 444] on text "Espace de travail de Blocky" at bounding box center [634, 443] width 2 height 9
drag, startPoint x: 635, startPoint y: 444, endPoint x: 518, endPoint y: 382, distance: 131.9
click at [518, 382] on body "Connecté à la carte Réglages Ouvrir le moniteur automatiquement Connexion autom…" at bounding box center [588, 294] width 1177 height 589
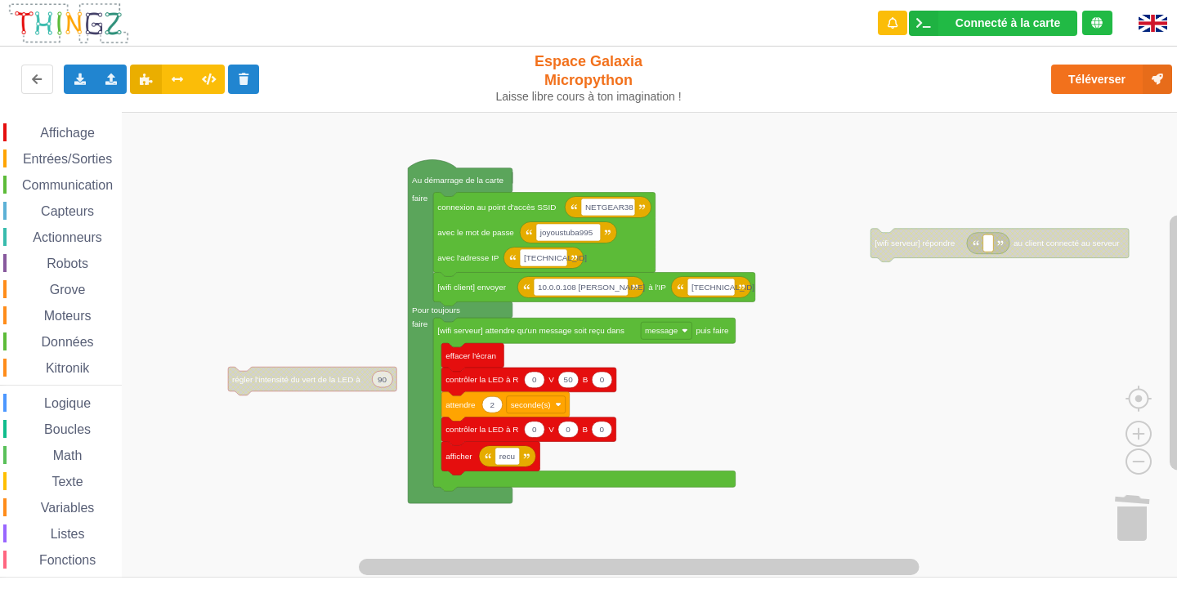
click at [73, 483] on div "Affichage Entrées/Sorties Communication Capteurs Actionneurs Robots Grove Moteu…" at bounding box center [594, 345] width 1188 height 466
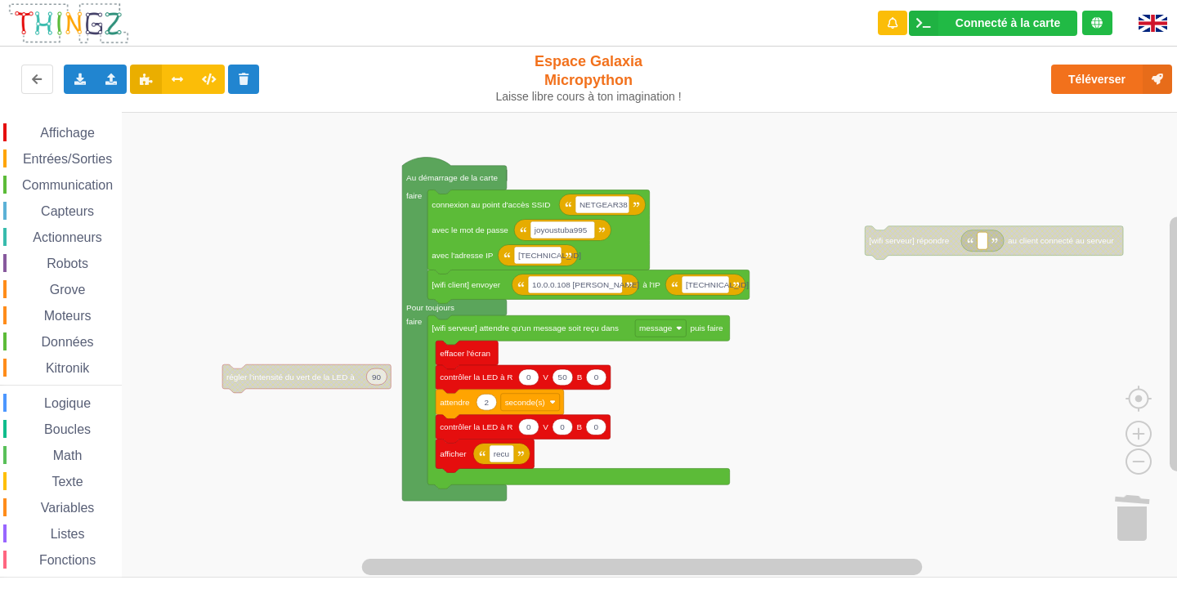
click at [64, 477] on span "Texte" at bounding box center [67, 482] width 36 height 14
click at [976, 305] on rect "Espace de travail de Blocky" at bounding box center [594, 345] width 1188 height 466
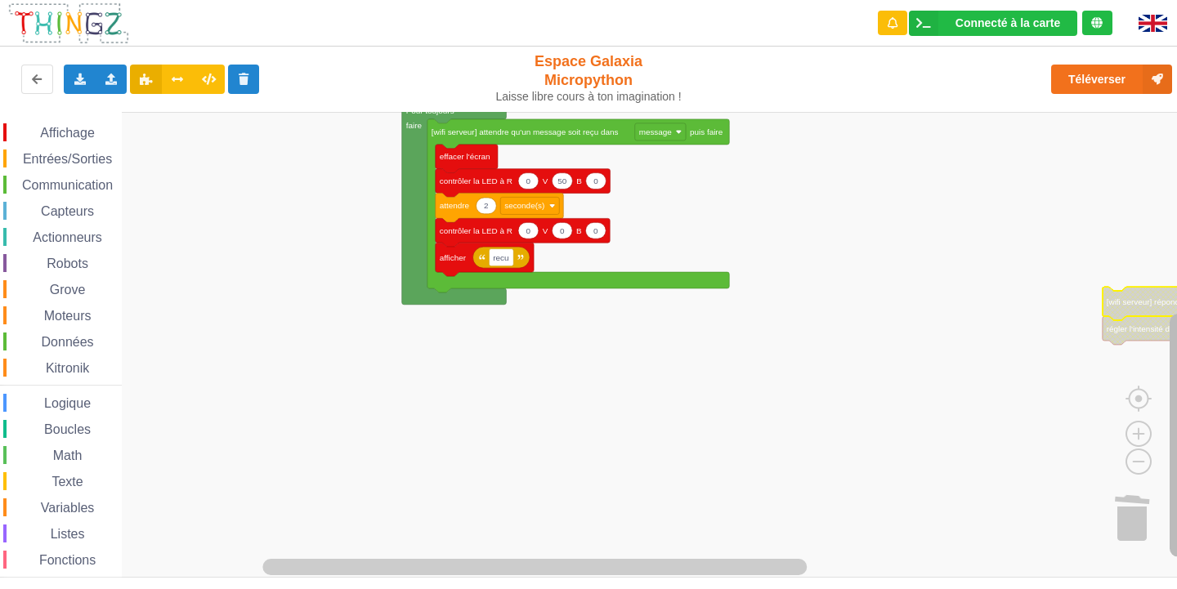
click at [1066, 535] on div "Affichage Entrées/Sorties Communication Capteurs Actionneurs Robots Grove Moteu…" at bounding box center [594, 345] width 1188 height 466
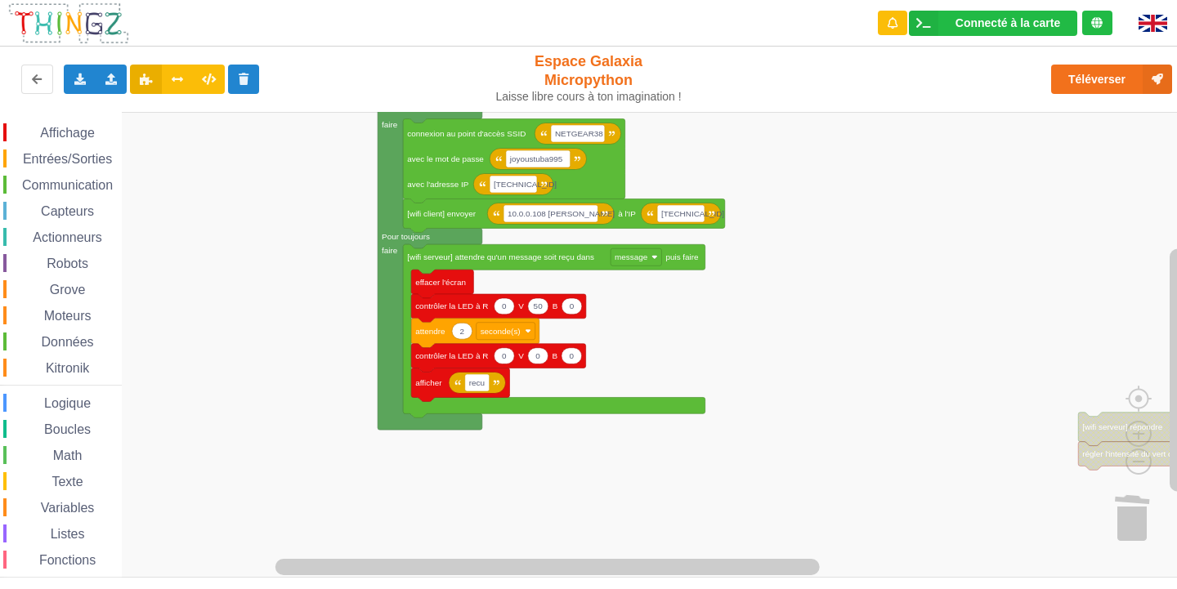
click at [918, 316] on div "Affichage Entrées/Sorties Communication Capteurs Actionneurs Robots Grove Moteu…" at bounding box center [594, 345] width 1188 height 466
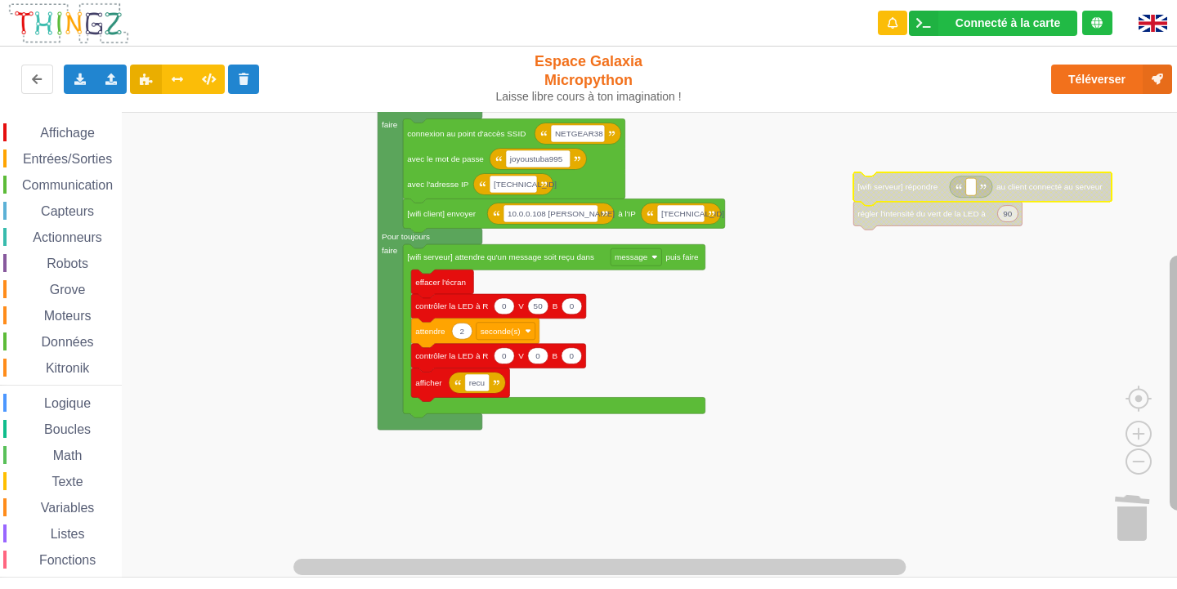
click at [1176, 297] on rect "Espace de travail de Blocky" at bounding box center [1177, 383] width 16 height 255
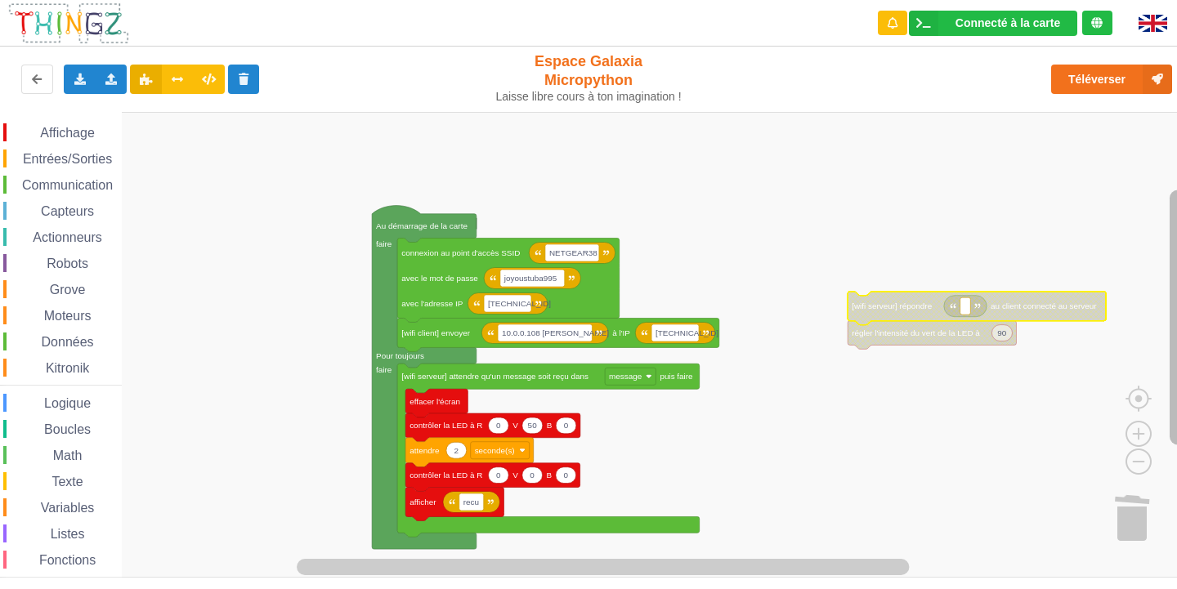
click at [1129, 252] on div "Affichage Entrées/Sorties Communication Capteurs Actionneurs Robots Grove Moteu…" at bounding box center [594, 345] width 1188 height 466
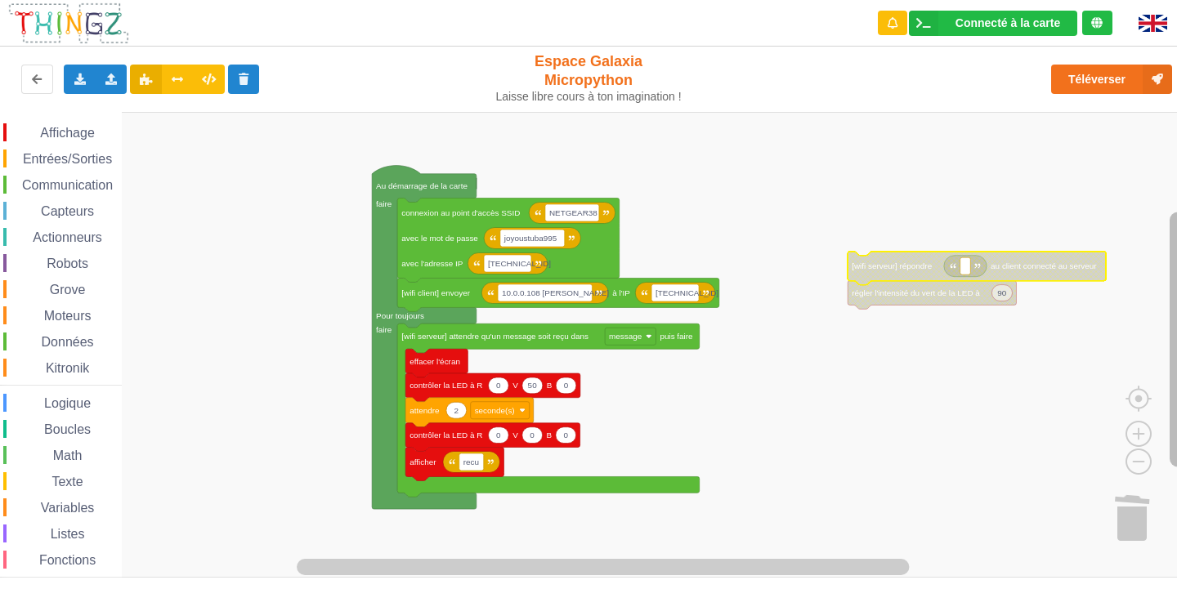
click at [1176, 307] on rect "Espace de travail de Blocky" at bounding box center [1177, 339] width 16 height 255
click at [1145, 25] on img at bounding box center [1152, 23] width 29 height 17
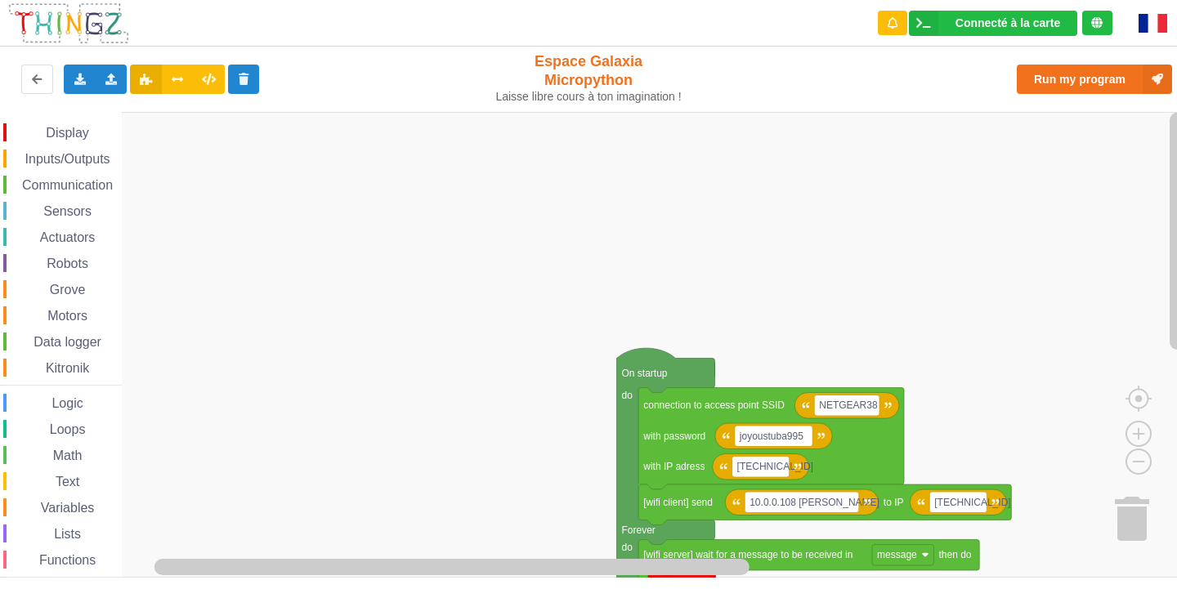
click at [1145, 25] on img at bounding box center [1152, 23] width 29 height 19
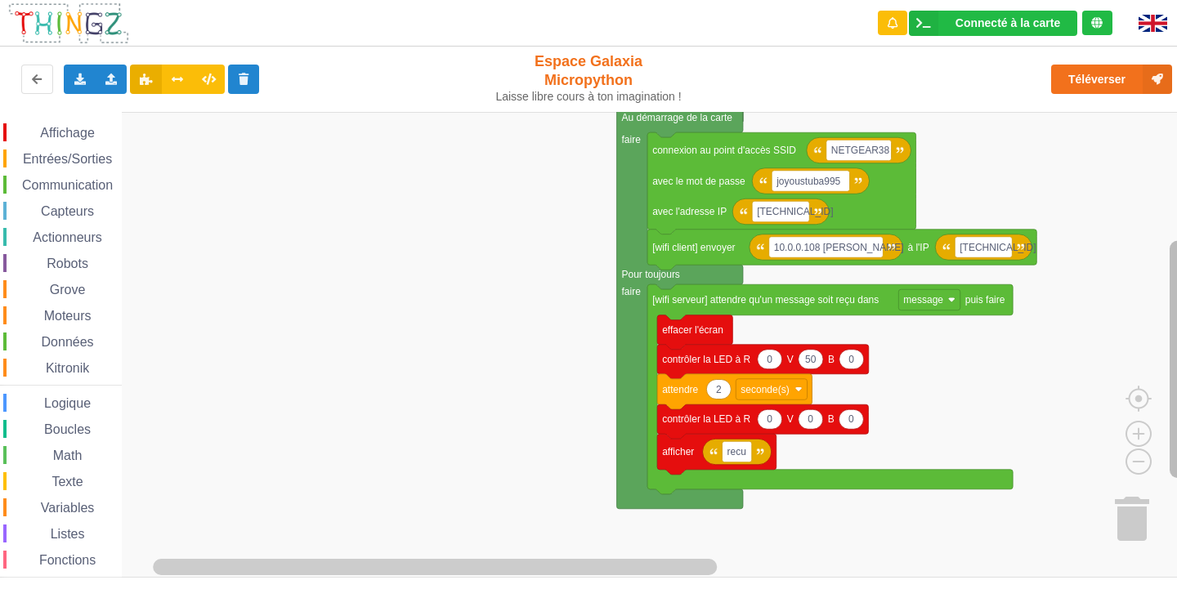
click at [1176, 289] on rect "Espace de travail de Blocky" at bounding box center [1177, 360] width 16 height 238
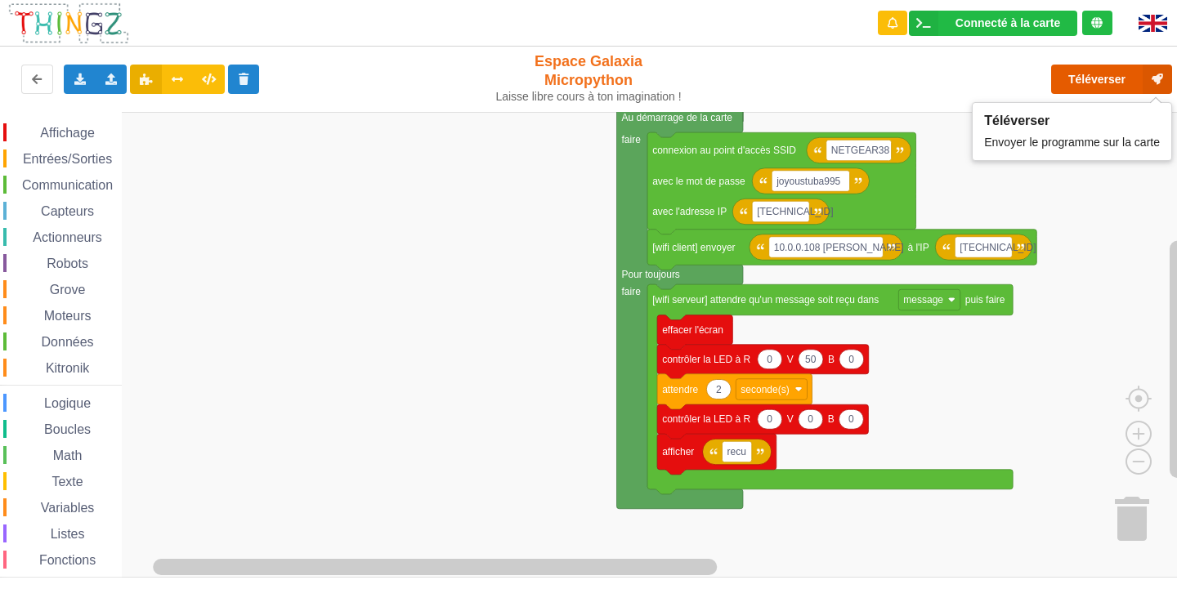
click at [1101, 74] on button "Téléverser" at bounding box center [1111, 79] width 121 height 29
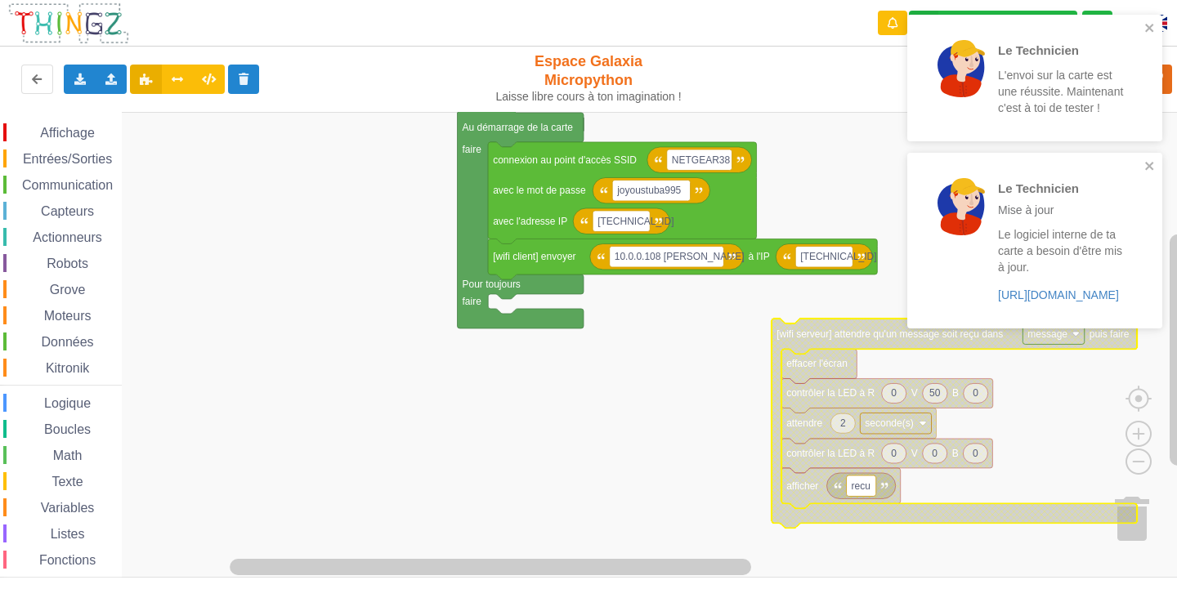
click at [97, 154] on span "Entrées/Sorties" at bounding box center [67, 159] width 94 height 14
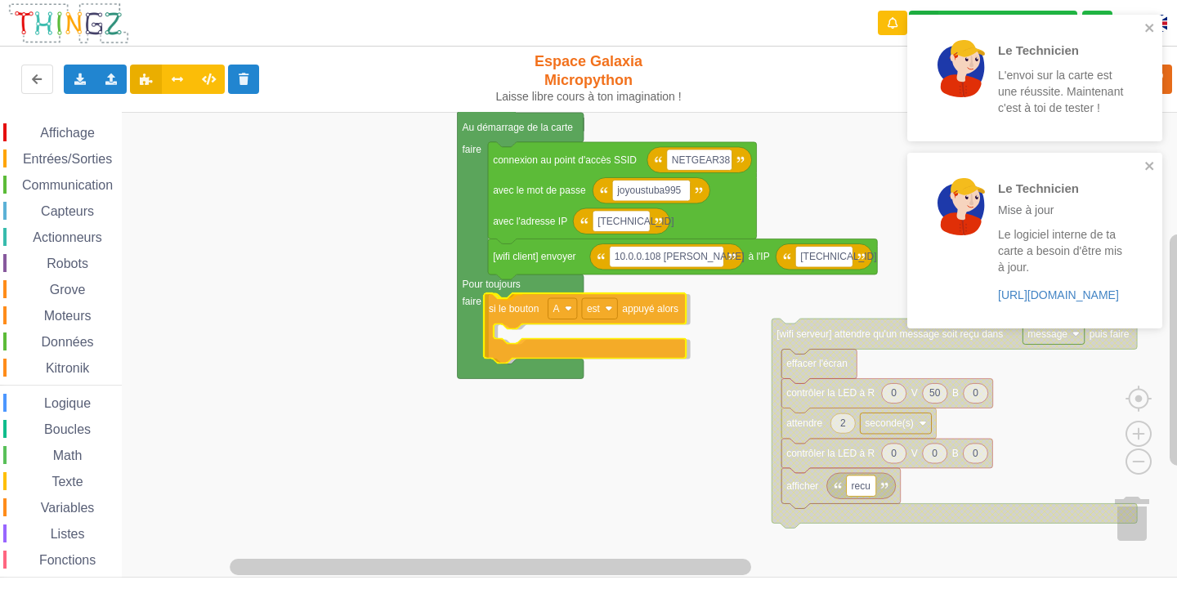
click at [650, 310] on div "Affichage Entrées/Sorties Communication Capteurs Actionneurs Robots Grove Moteu…" at bounding box center [594, 345] width 1188 height 466
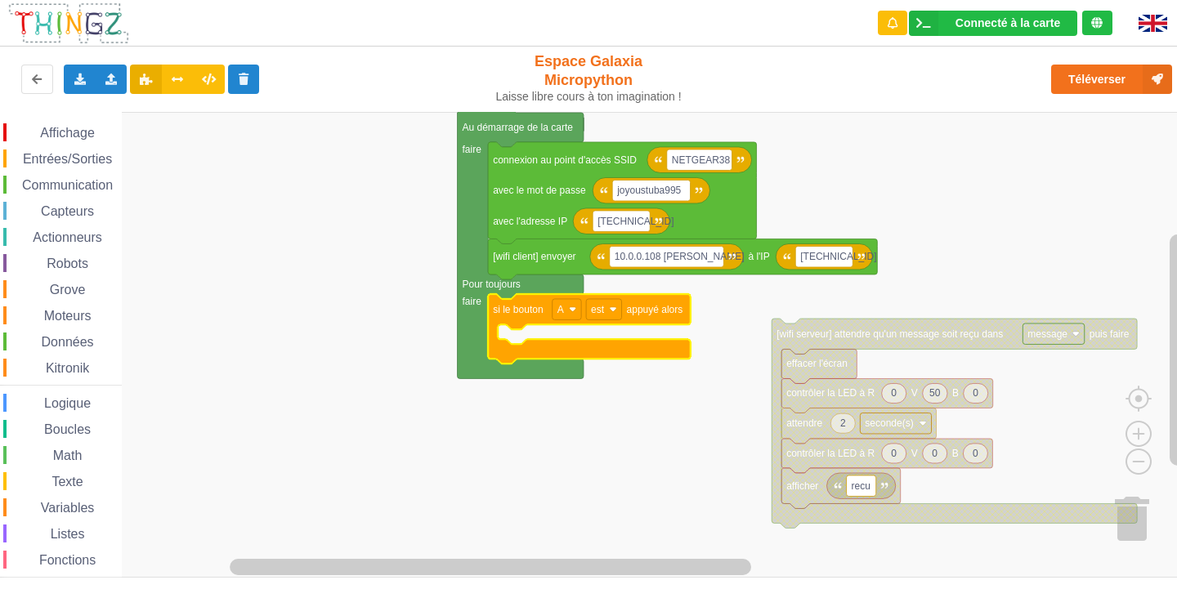
click at [103, 185] on span "Communication" at bounding box center [68, 185] width 96 height 14
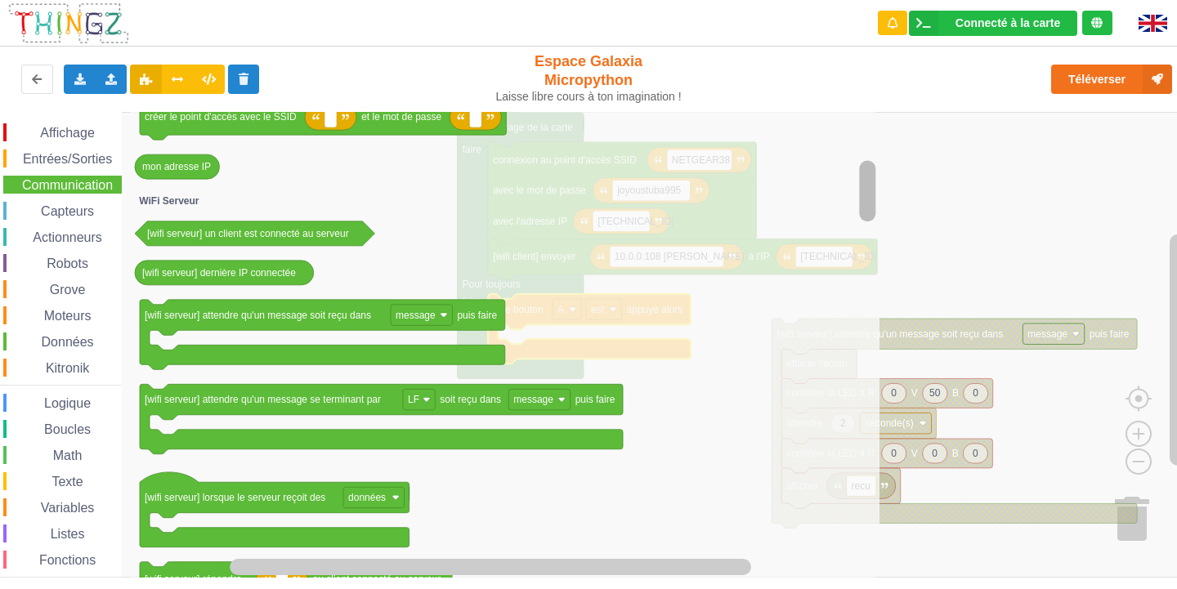
click at [857, 201] on icon "Espace de travail de Blocky" at bounding box center [867, 345] width 20 height 462
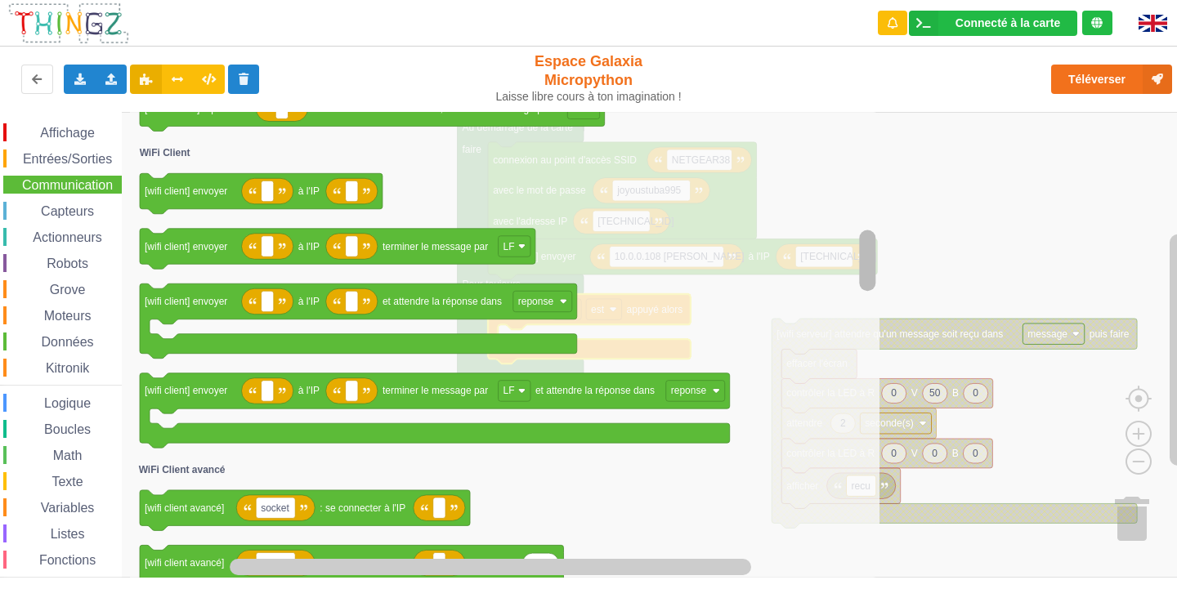
click at [851, 261] on div "Affichage Entrées/Sorties Communication Capteurs Actionneurs Robots Grove Moteu…" at bounding box center [594, 345] width 1188 height 466
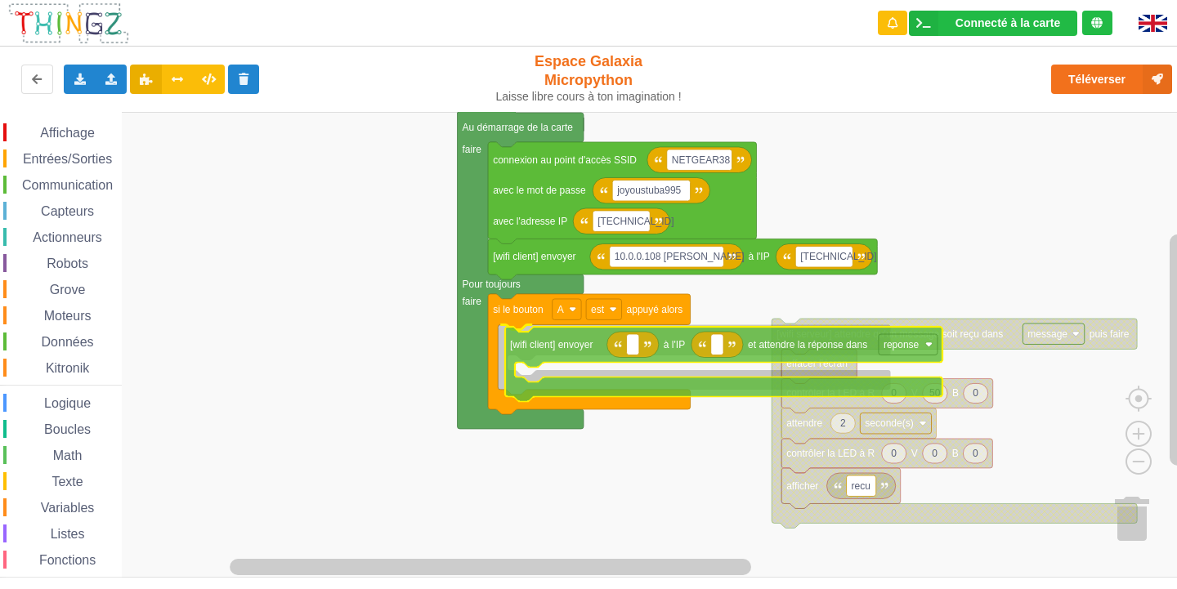
click at [792, 350] on div "Affichage Entrées/Sorties Communication Capteurs Actionneurs Robots Grove Moteu…" at bounding box center [594, 345] width 1188 height 466
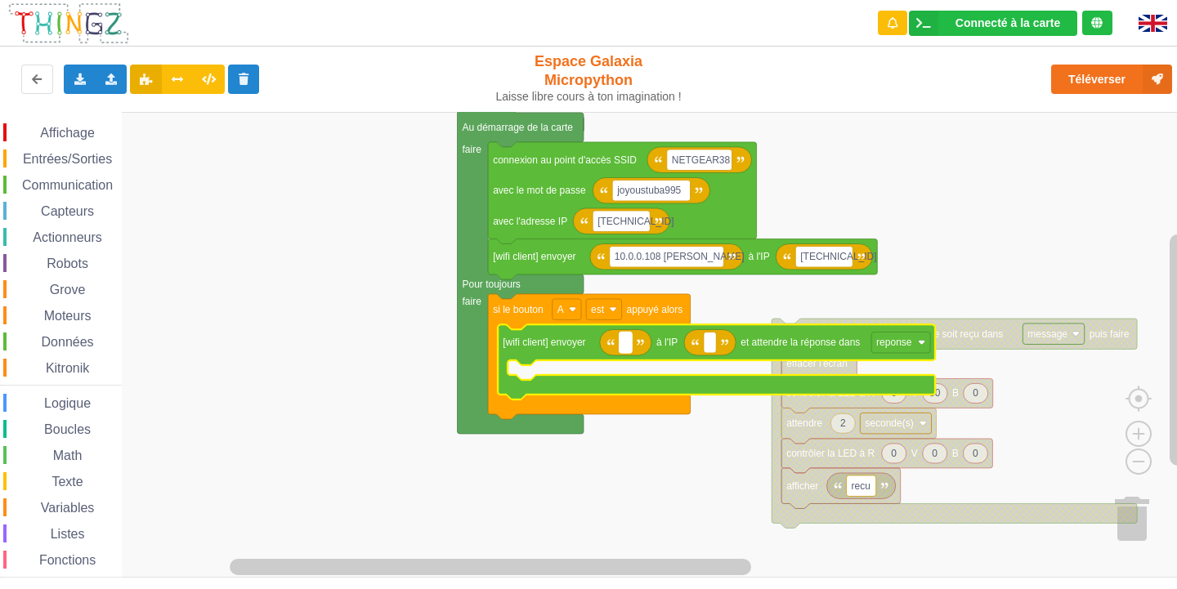
click at [627, 346] on text "Espace de travail de Blocky" at bounding box center [625, 342] width 2 height 11
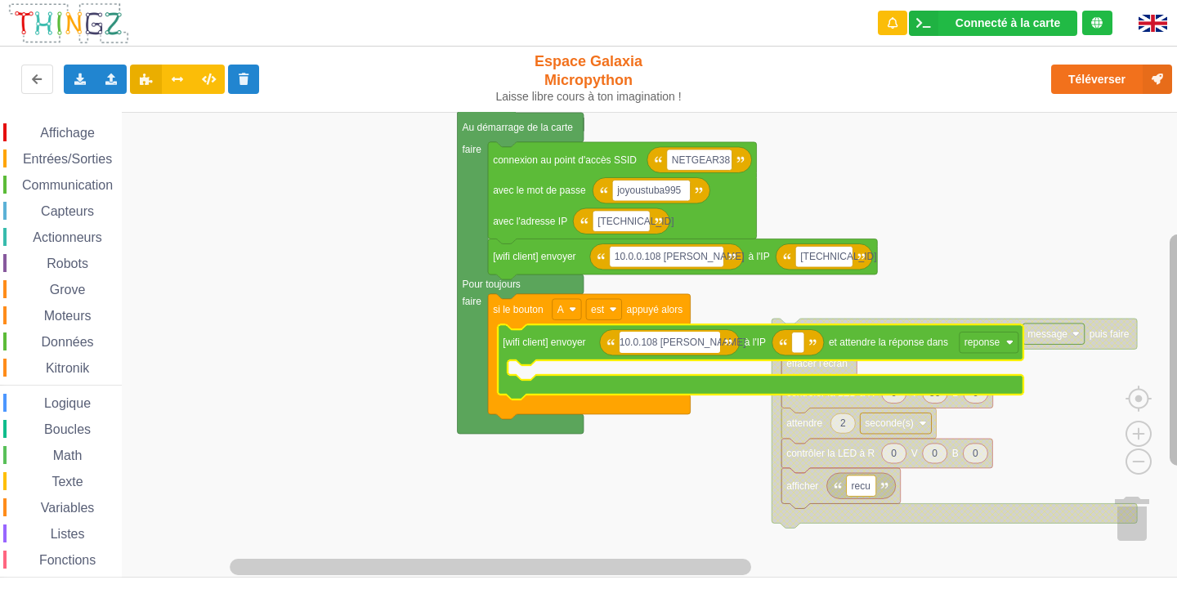
type input "10.0.108 diego aluna"
click at [805, 344] on rect "Espace de travail de Blocky" at bounding box center [803, 342] width 12 height 21
click at [642, 346] on text "10.0.108 diego aluna" at bounding box center [685, 342] width 122 height 11
click at [677, 461] on rect "Espace de travail de Blocky" at bounding box center [594, 345] width 1188 height 466
click at [645, 345] on text "10.0.108 diego aluna" at bounding box center [685, 342] width 122 height 11
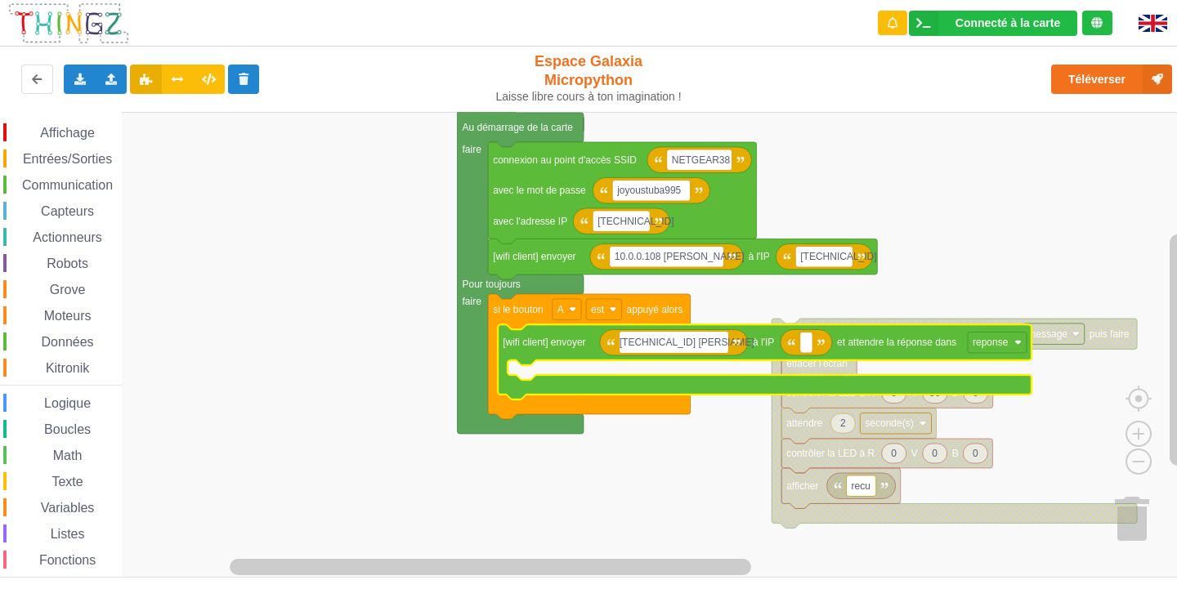
type input "10.0.0.108 diego aluna"
click at [816, 344] on rect "Espace de travail de Blocky" at bounding box center [811, 342] width 12 height 21
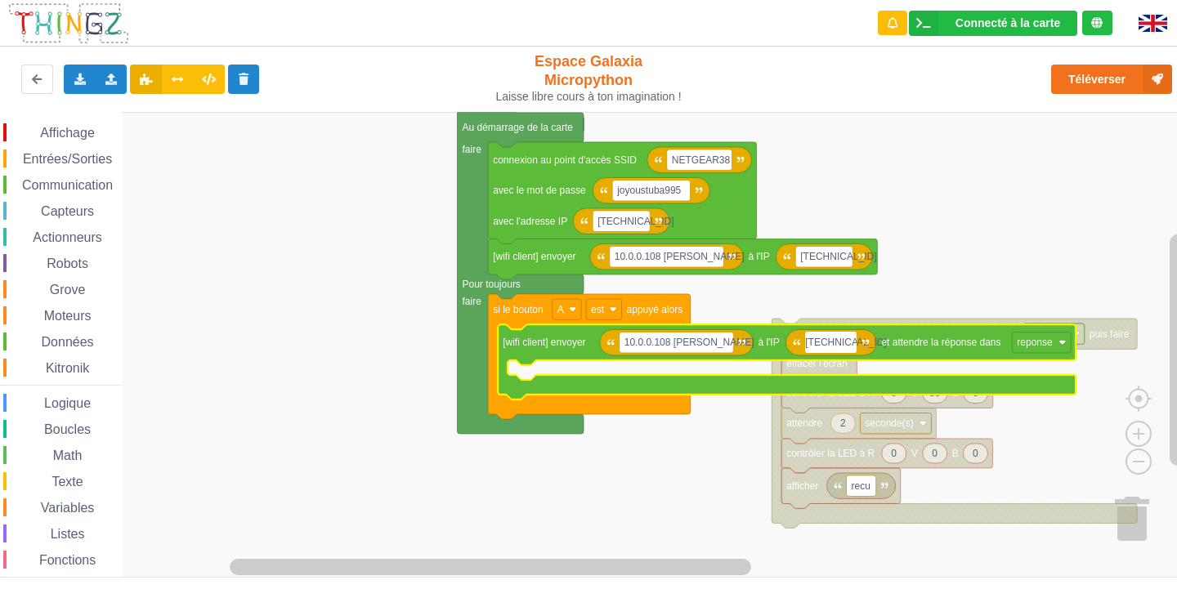
type input "[TECHNICAL_ID]"
click at [52, 132] on span "Affichage" at bounding box center [67, 133] width 59 height 14
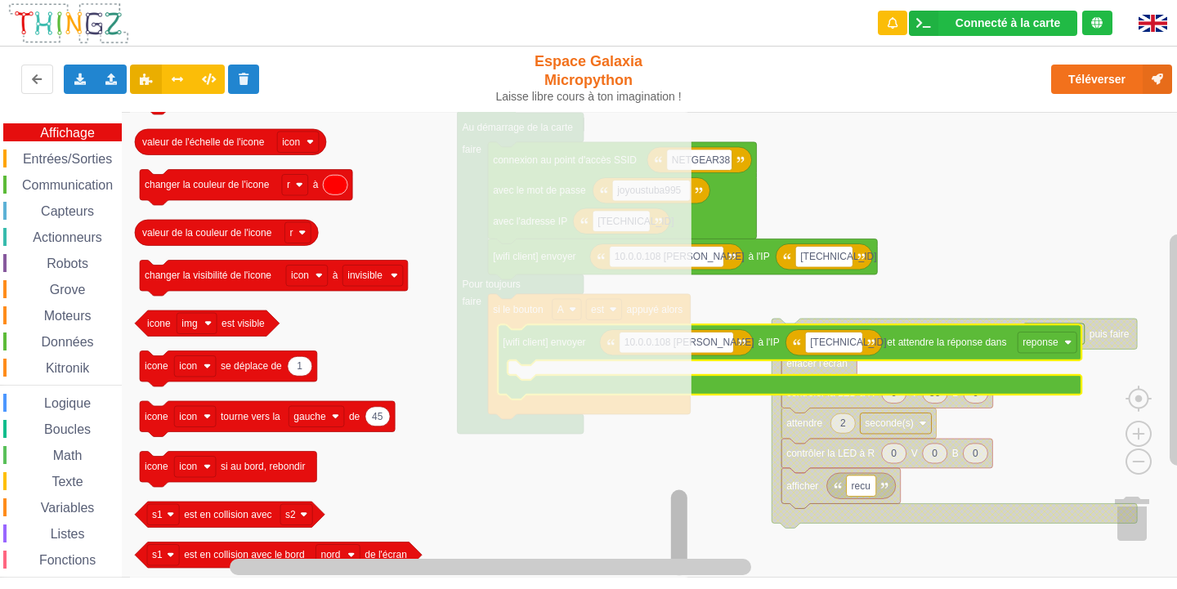
click at [587, 579] on div "Connecté à la carte Réglages Ouvrir le moniteur automatiquement Connexion autom…" at bounding box center [588, 294] width 1177 height 589
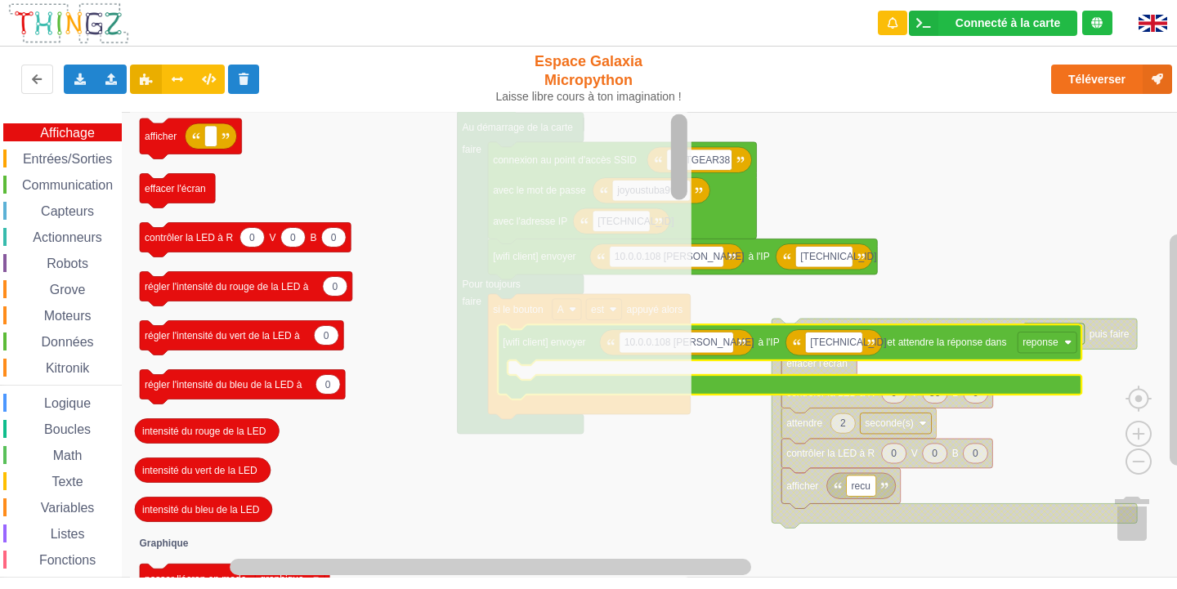
click at [704, 24] on div "Connecté à la carte Réglages Ouvrir le moniteur automatiquement Connexion autom…" at bounding box center [589, 283] width 1200 height 589
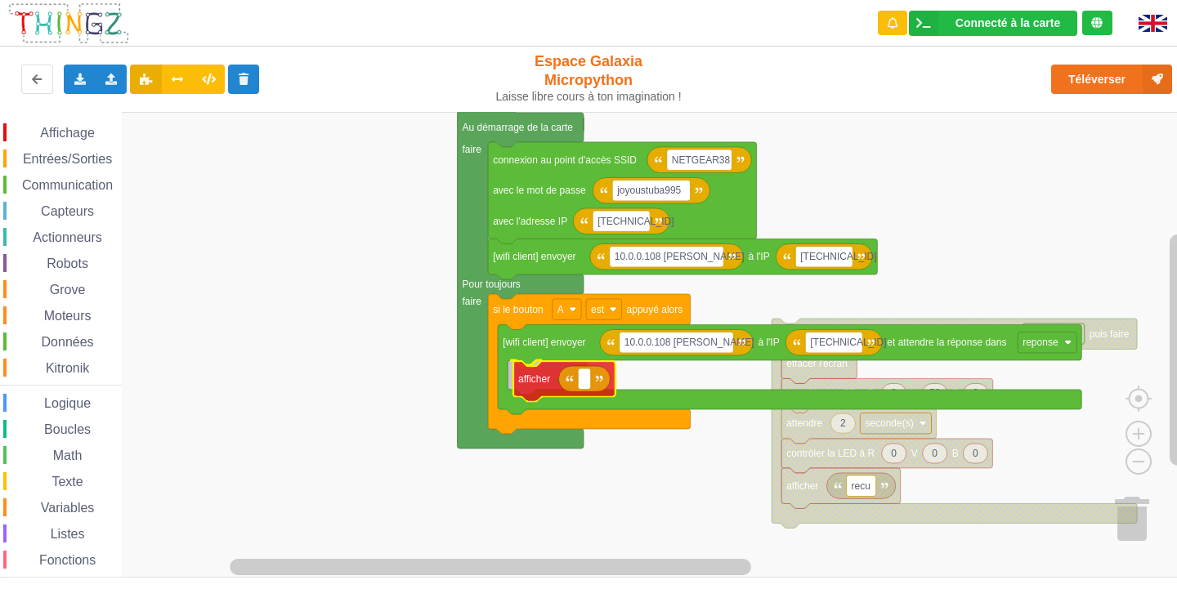
click at [525, 386] on div "Affichage Entrées/Sorties Communication Capteurs Actionneurs Robots Grove Moteu…" at bounding box center [594, 345] width 1188 height 466
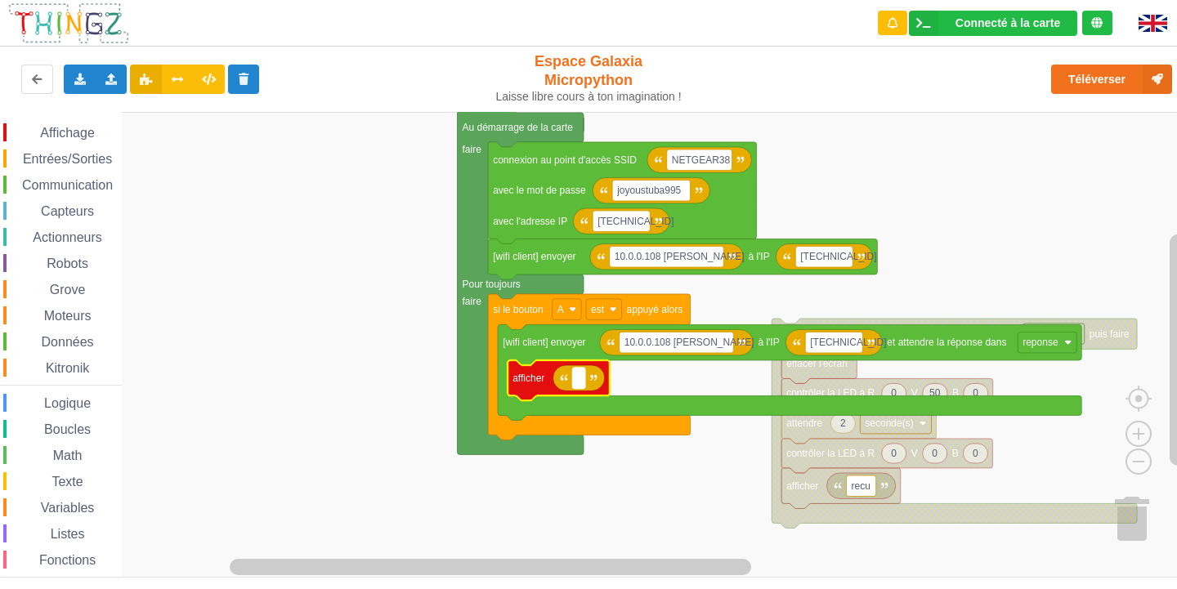
click at [581, 386] on rect "Espace de travail de Blocky" at bounding box center [579, 378] width 12 height 21
drag, startPoint x: 581, startPoint y: 386, endPoint x: 475, endPoint y: 370, distance: 107.4
click at [475, 370] on body "Connecté à la carte Réglages Ouvrir le moniteur automatiquement Connexion autom…" at bounding box center [588, 294] width 1177 height 589
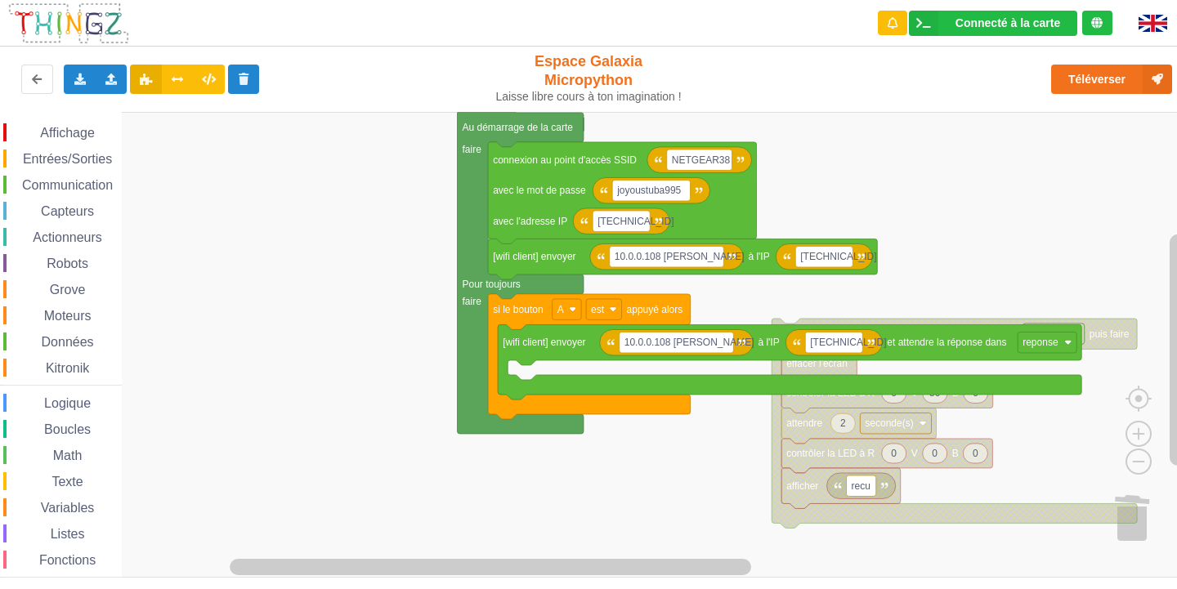
click at [52, 134] on span "Affichage" at bounding box center [67, 133] width 59 height 14
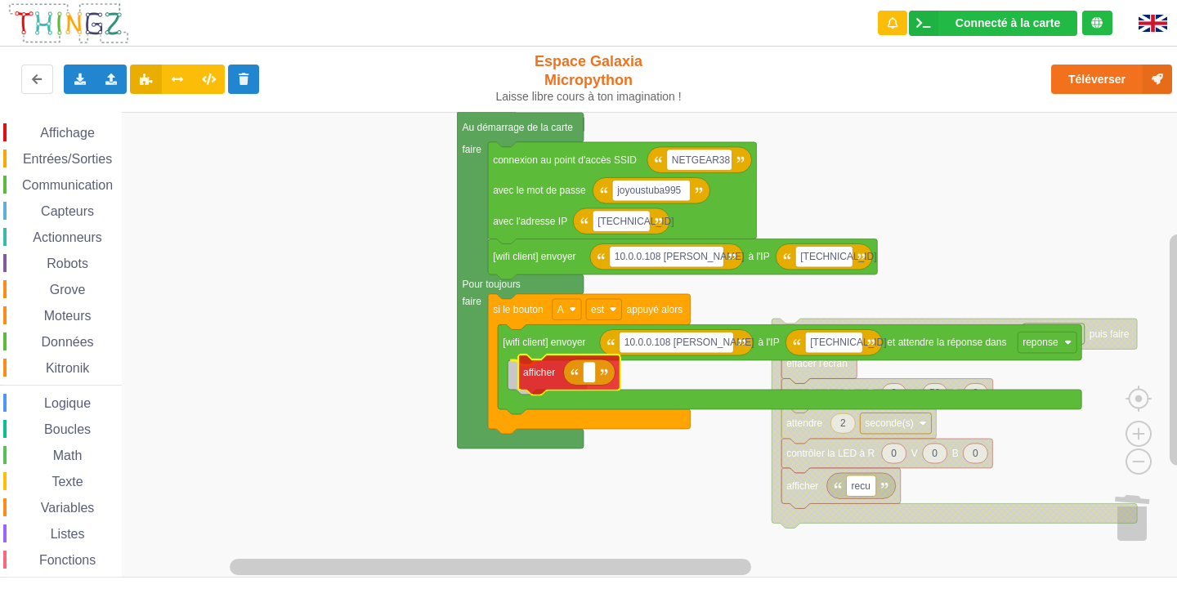
click at [533, 363] on div "Affichage Entrées/Sorties Communication Capteurs Actionneurs Robots Grove Moteu…" at bounding box center [594, 345] width 1188 height 466
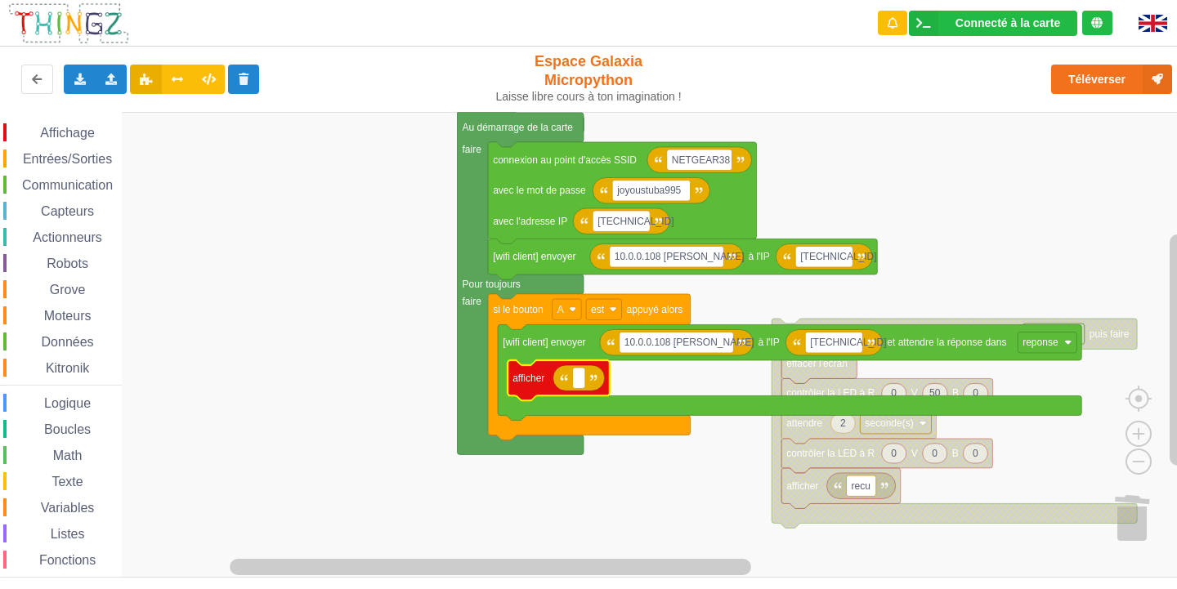
click at [58, 162] on span "Entrées/Sorties" at bounding box center [67, 159] width 94 height 14
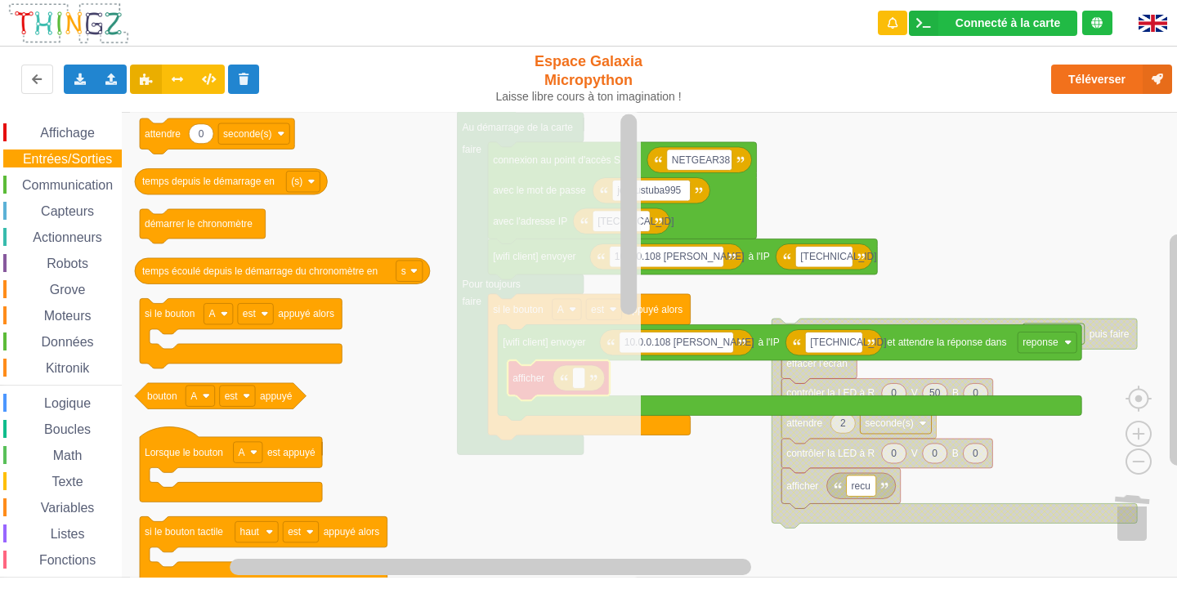
click at [87, 182] on span "Communication" at bounding box center [68, 185] width 96 height 14
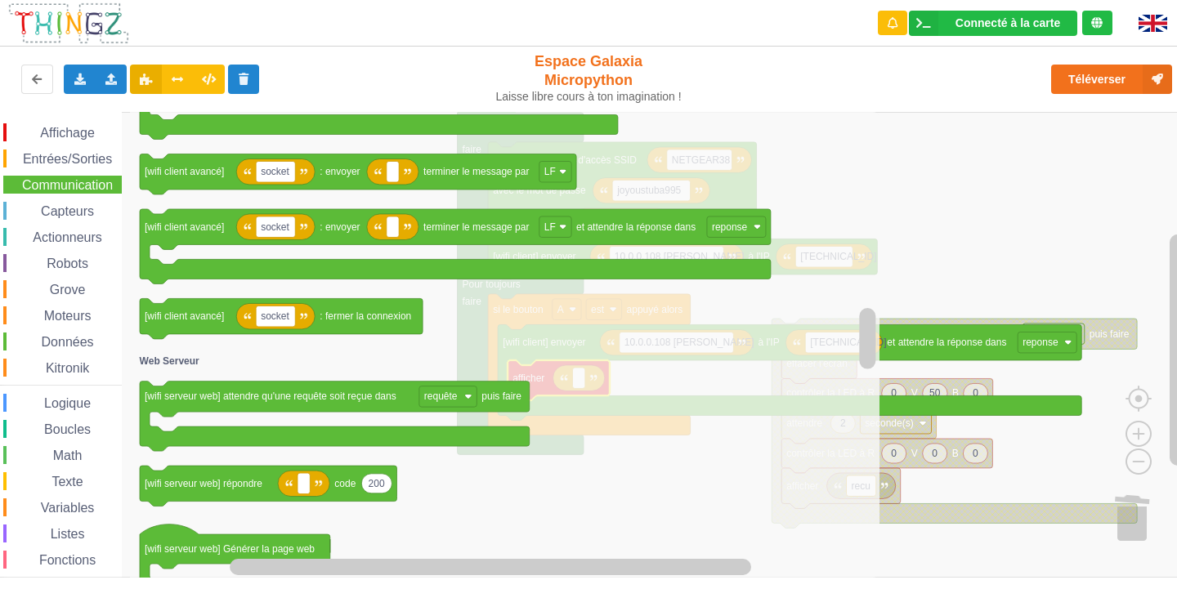
click at [65, 288] on span "Grove" at bounding box center [67, 290] width 41 height 14
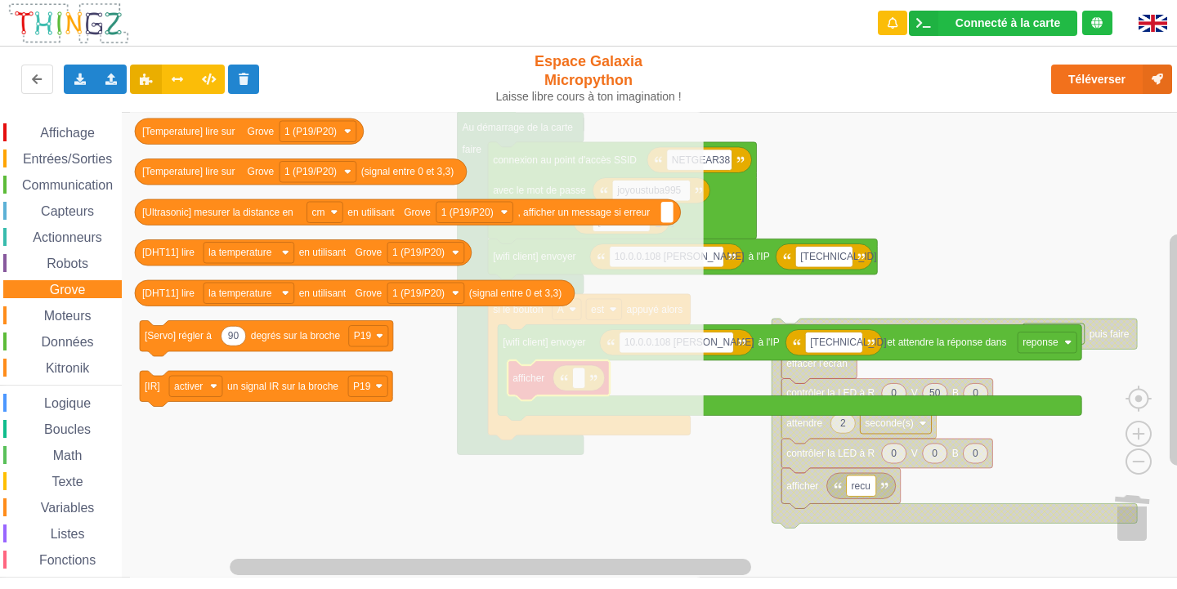
click at [83, 312] on span "Moteurs" at bounding box center [68, 316] width 52 height 14
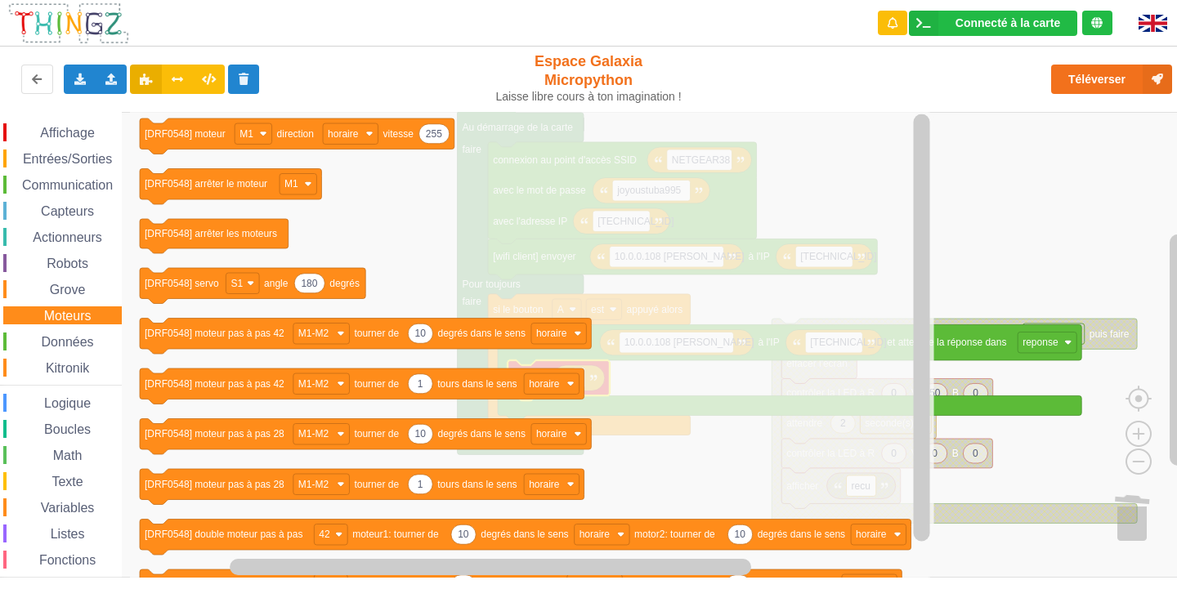
click at [74, 143] on div "Affichage Entrées/Sorties Communication Capteurs Actionneurs Robots Grove Moteu…" at bounding box center [61, 367] width 122 height 489
click at [78, 159] on span "Entrées/Sorties" at bounding box center [67, 159] width 94 height 14
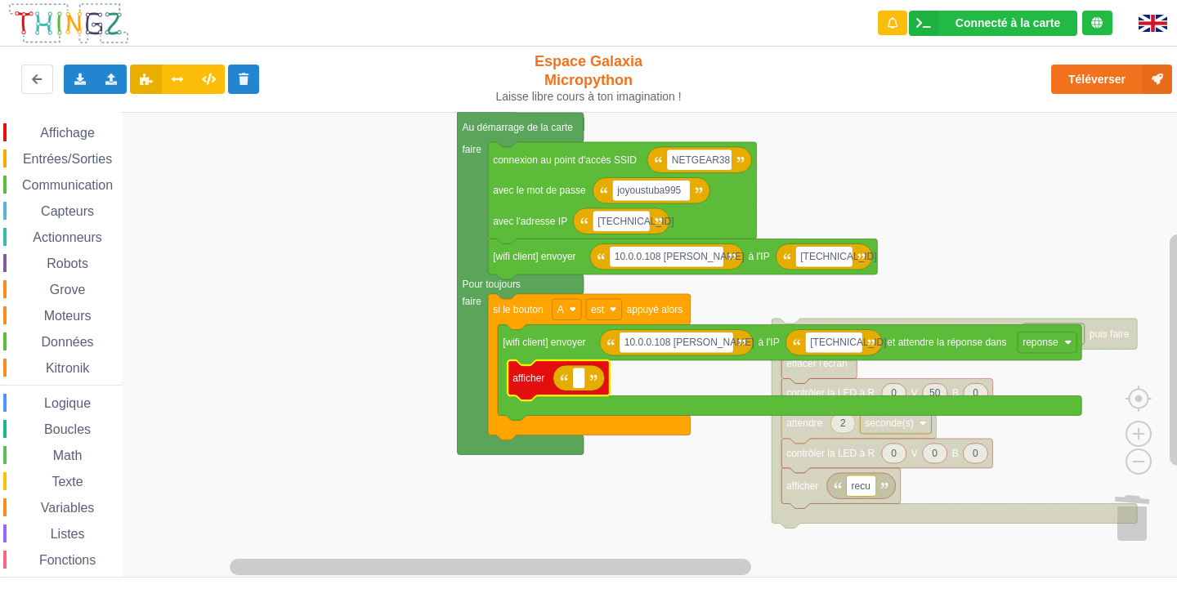
click at [818, 137] on rect "Espace de travail de Blocky" at bounding box center [594, 345] width 1188 height 466
click at [58, 509] on span "Variables" at bounding box center [67, 508] width 59 height 14
click at [606, 386] on div "Affichage Entrées/Sorties Communication Capteurs Actionneurs Robots Grove Moteu…" at bounding box center [594, 345] width 1188 height 466
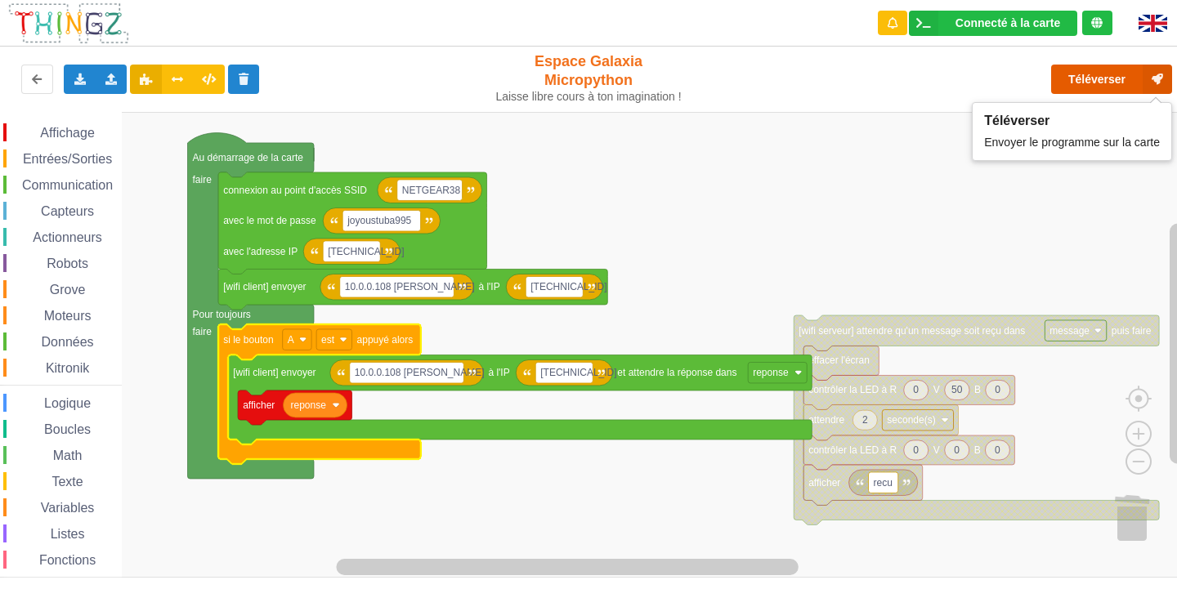
click at [1116, 83] on button "Téléverser" at bounding box center [1111, 79] width 121 height 29
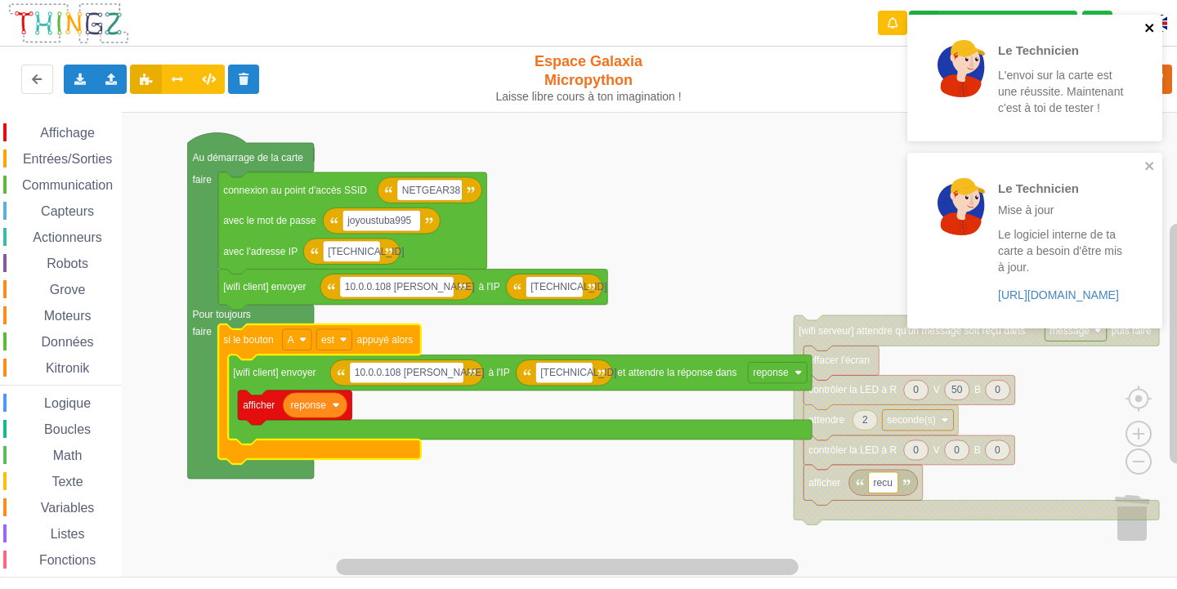
click at [1150, 24] on icon "close" at bounding box center [1149, 27] width 11 height 13
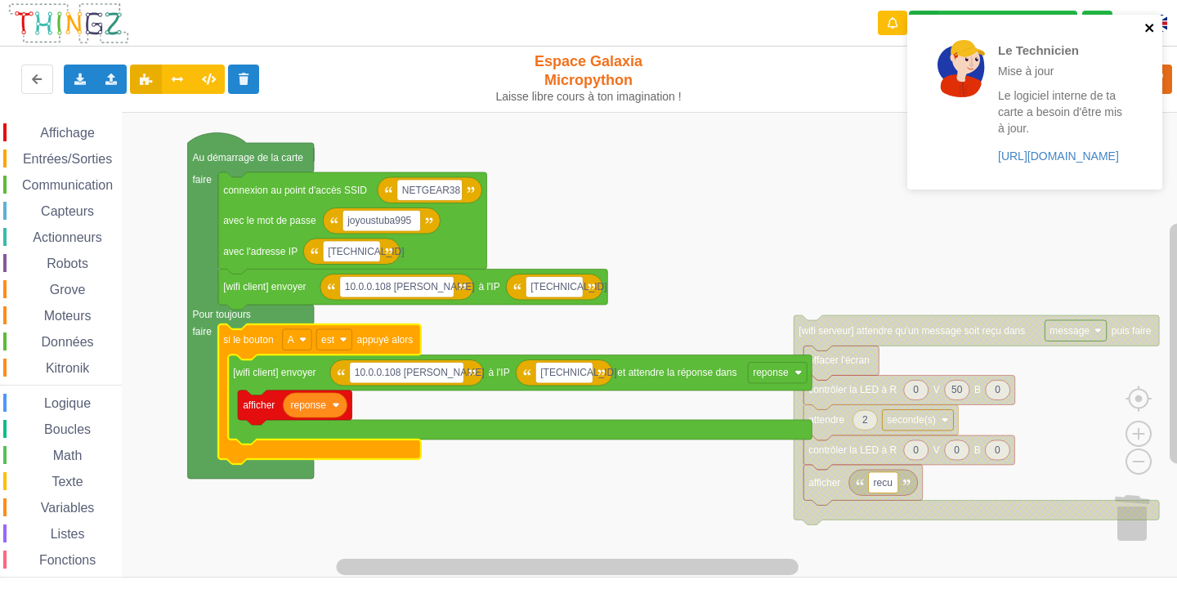
click at [1147, 21] on div "Le Technicien Mise à jour Le logiciel interne de ta carte a besoin d'être mis à…" at bounding box center [1034, 102] width 255 height 175
click at [1149, 25] on icon "close" at bounding box center [1149, 27] width 11 height 13
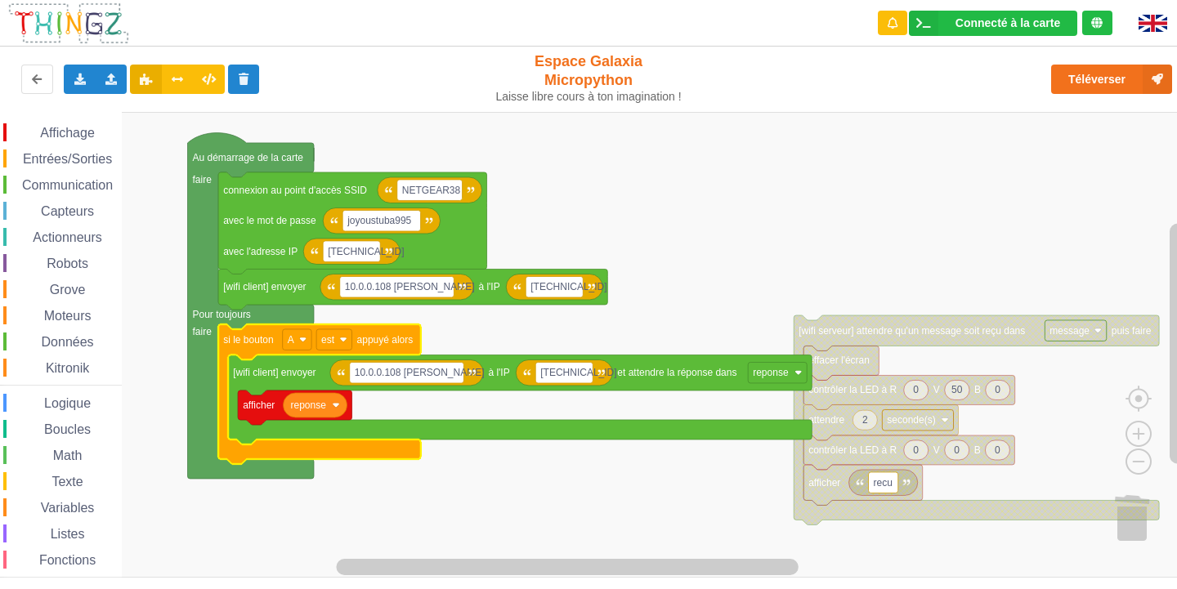
click at [912, 102] on div "Téléverser" at bounding box center [942, 79] width 484 height 52
click at [1023, 128] on rect "Espace de travail de Blocky" at bounding box center [594, 345] width 1188 height 466
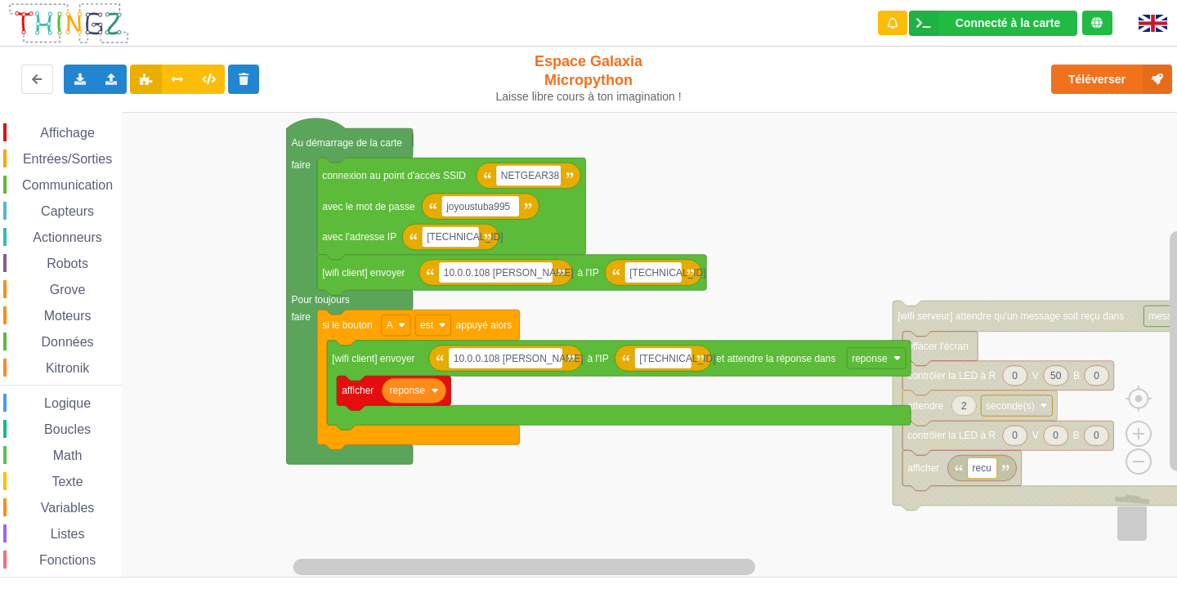
click at [685, 150] on div "Affichage Entrées/Sorties Communication Capteurs Actionneurs Robots Grove Moteu…" at bounding box center [594, 345] width 1188 height 466
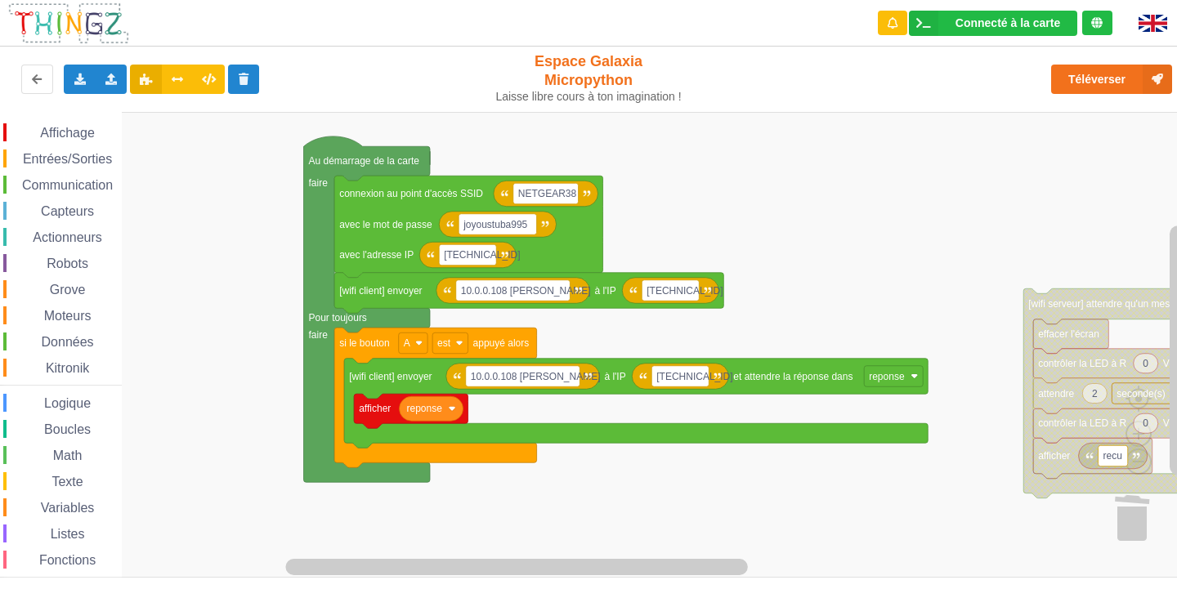
click at [891, 269] on div "Affichage Entrées/Sorties Communication Capteurs Actionneurs Robots Grove Moteu…" at bounding box center [594, 345] width 1188 height 466
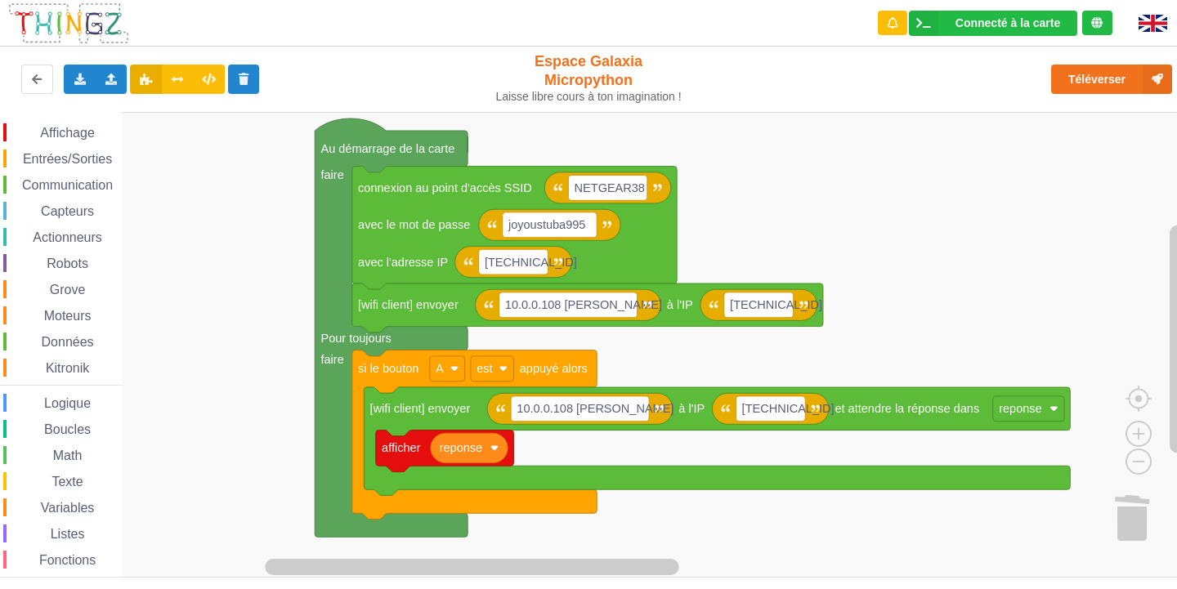
click at [1041, 235] on rect "Espace de travail de Blocky" at bounding box center [594, 345] width 1188 height 466
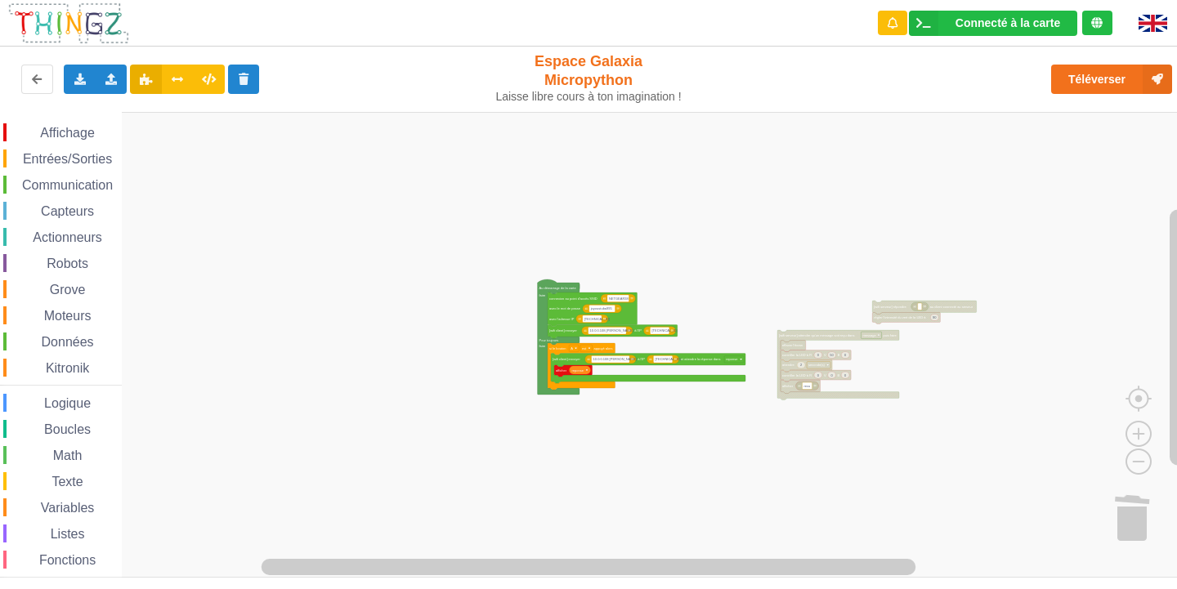
click at [763, 488] on div "Affichage Entrées/Sorties Communication Capteurs Actionneurs Robots Grove Moteu…" at bounding box center [594, 345] width 1188 height 466
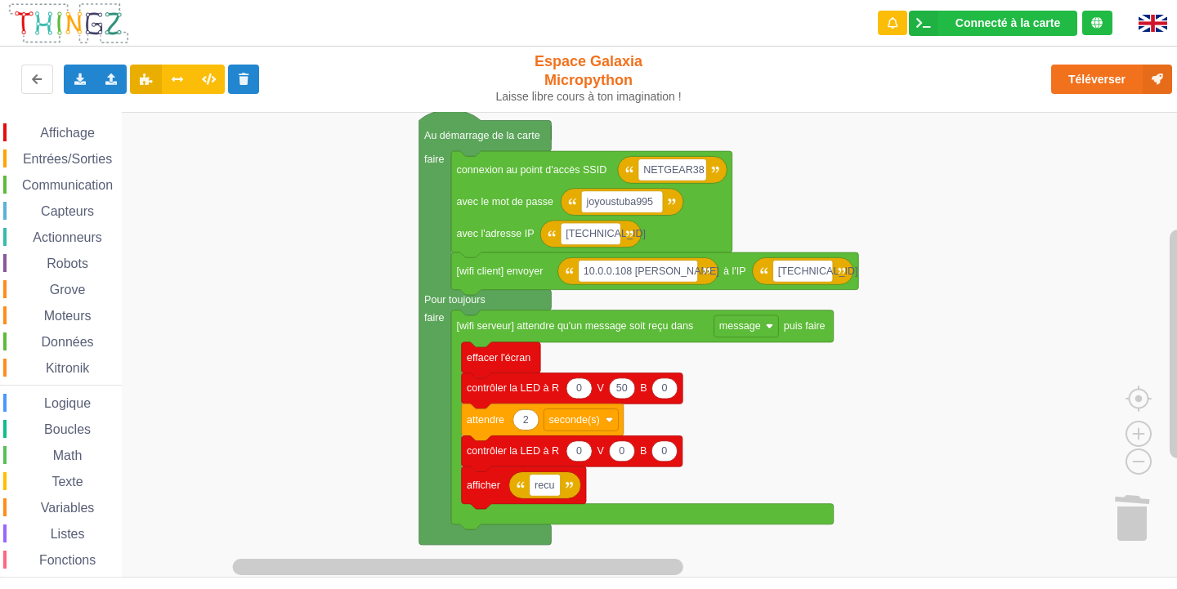
click at [307, 302] on rect "Espace de travail de Blocky" at bounding box center [594, 345] width 1188 height 466
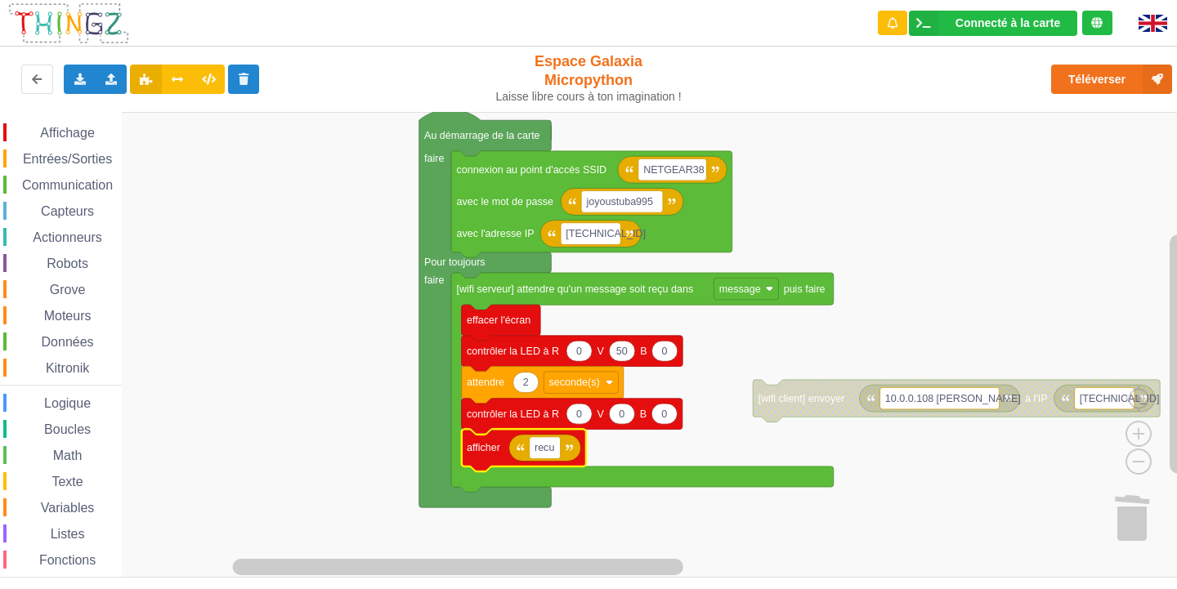
click at [56, 507] on span "Variables" at bounding box center [67, 508] width 59 height 14
click at [549, 454] on div "Affichage Entrées/Sorties Communication Capteurs Actionneurs Robots Grove Moteu…" at bounding box center [594, 345] width 1188 height 466
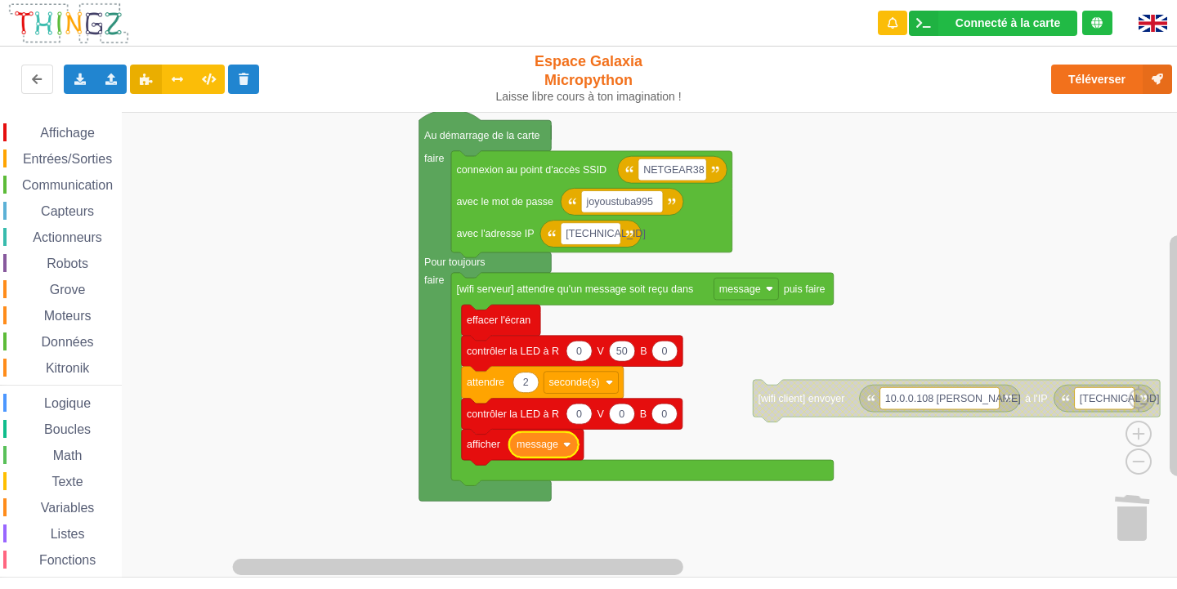
click at [715, 540] on rect "Espace de travail de Blocky" at bounding box center [594, 345] width 1188 height 466
click at [1083, 82] on button "Téléverser" at bounding box center [1111, 79] width 121 height 29
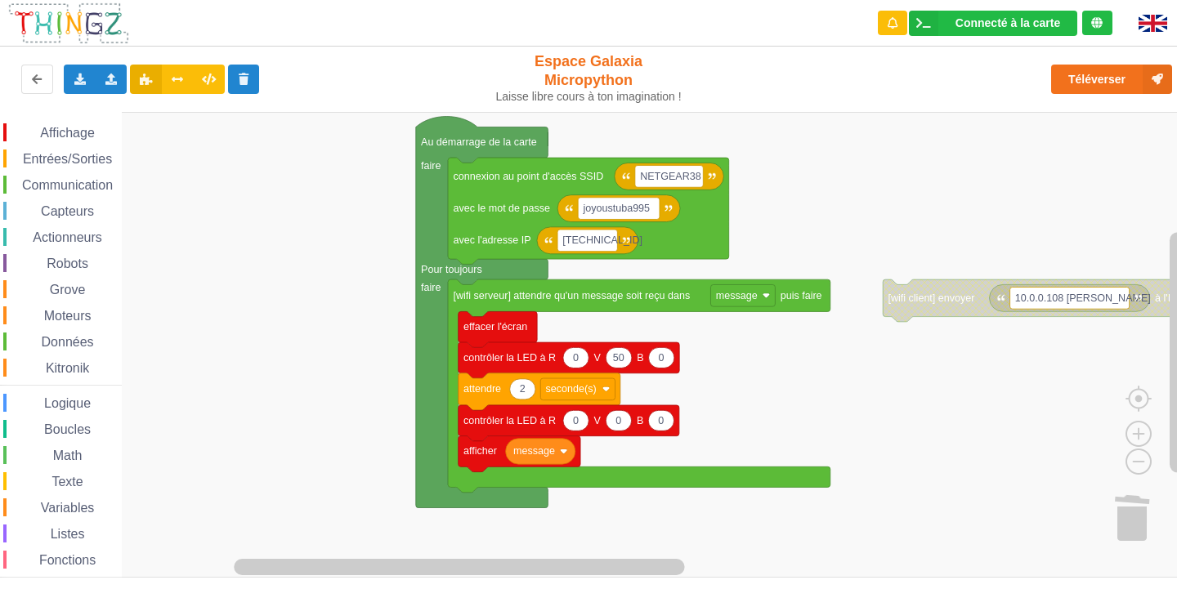
click at [348, 219] on rect "Espace de travail de Blocky" at bounding box center [594, 345] width 1188 height 466
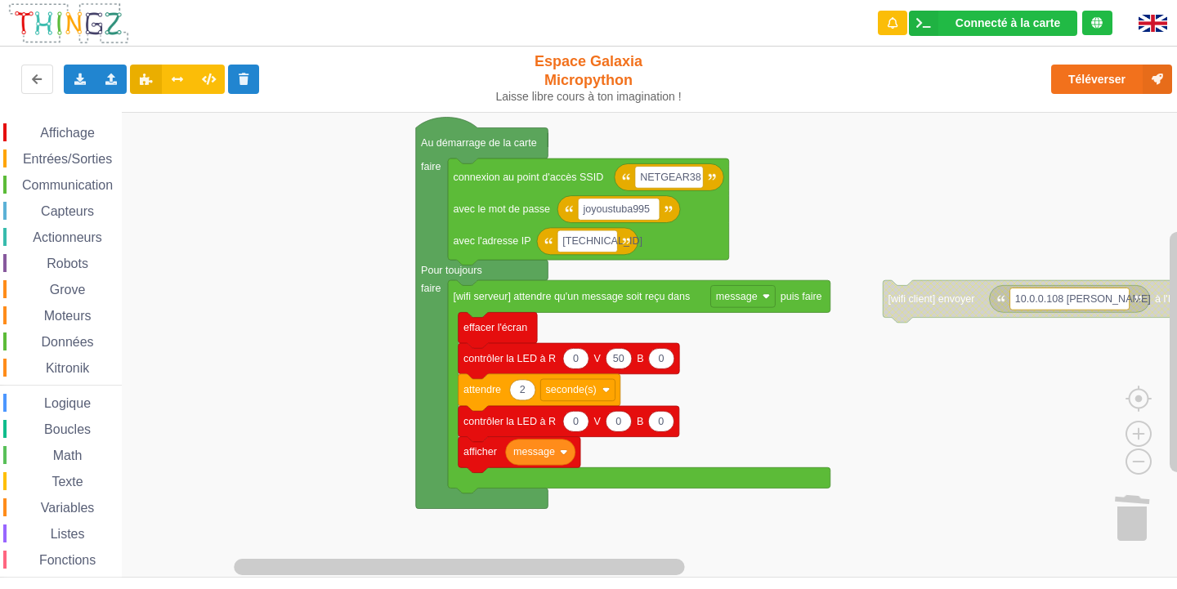
click at [243, 431] on rect "Espace de travail de Blocky" at bounding box center [594, 345] width 1188 height 466
click at [733, 411] on rect "Espace de travail de Blocky" at bounding box center [594, 345] width 1188 height 466
click at [79, 83] on icon at bounding box center [80, 79] width 14 height 10
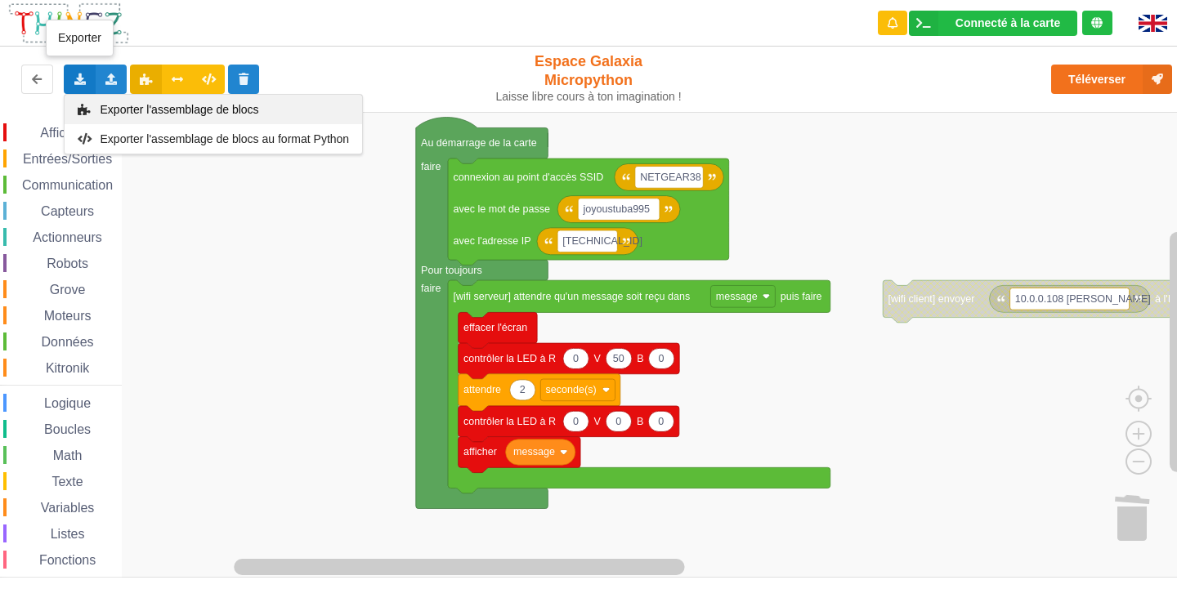
click at [207, 107] on span "Exporter l'assemblage de blocs" at bounding box center [180, 109] width 159 height 13
